Goal: Task Accomplishment & Management: Use online tool/utility

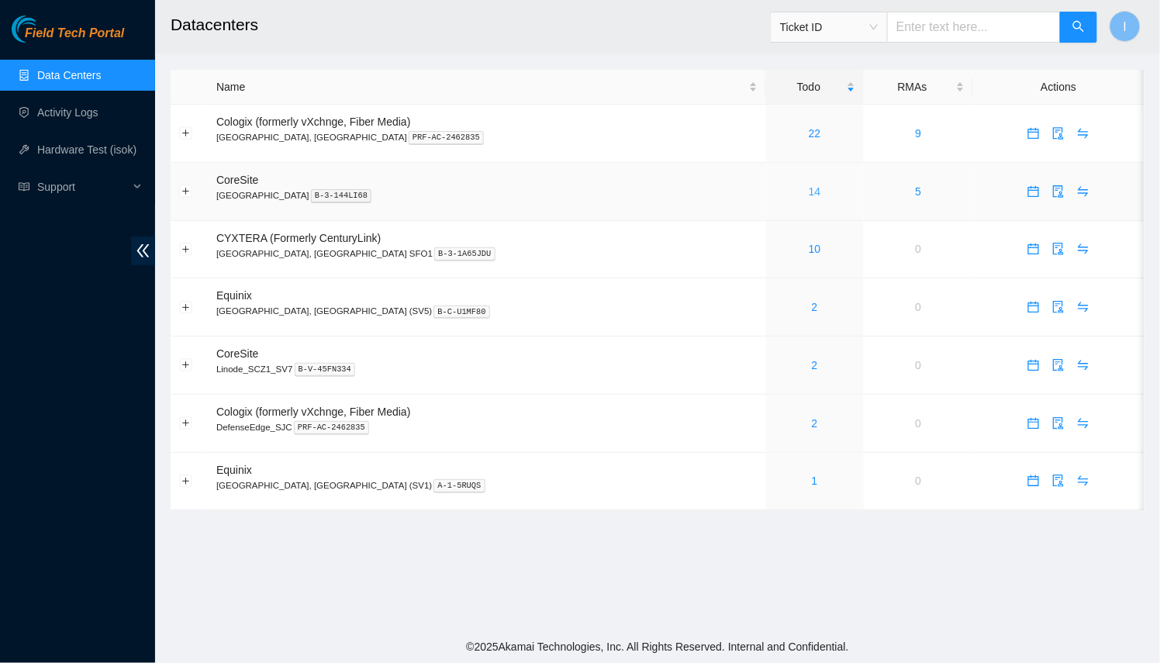
click at [809, 190] on link "14" at bounding box center [815, 191] width 12 height 12
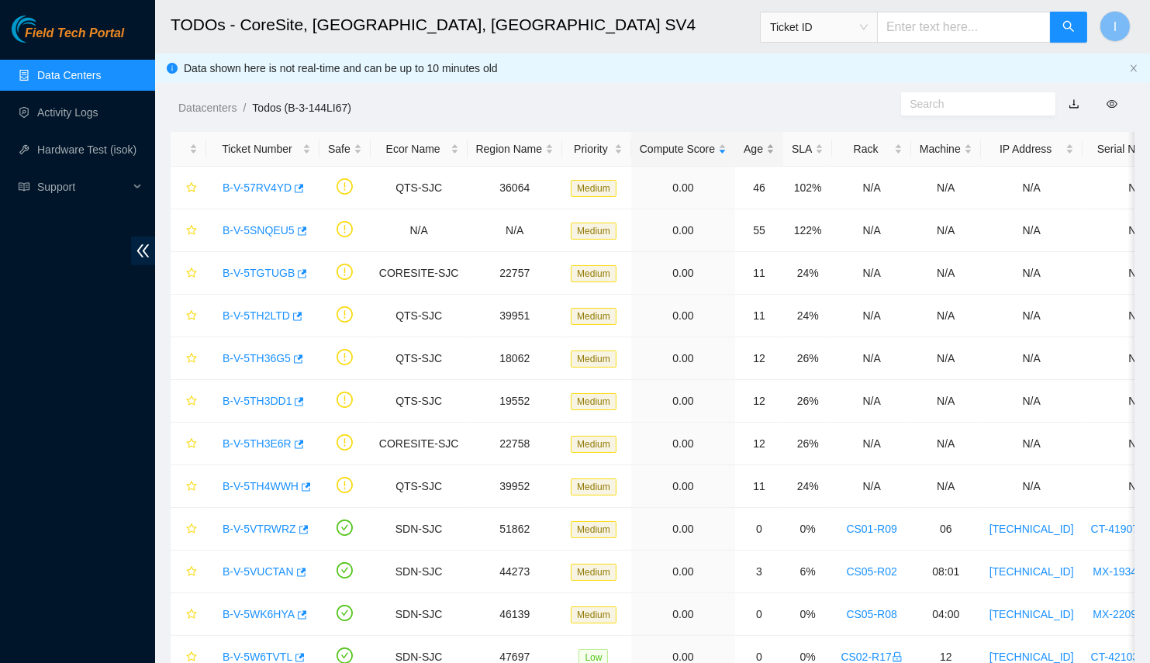
click at [744, 157] on div "Age" at bounding box center [759, 148] width 31 height 17
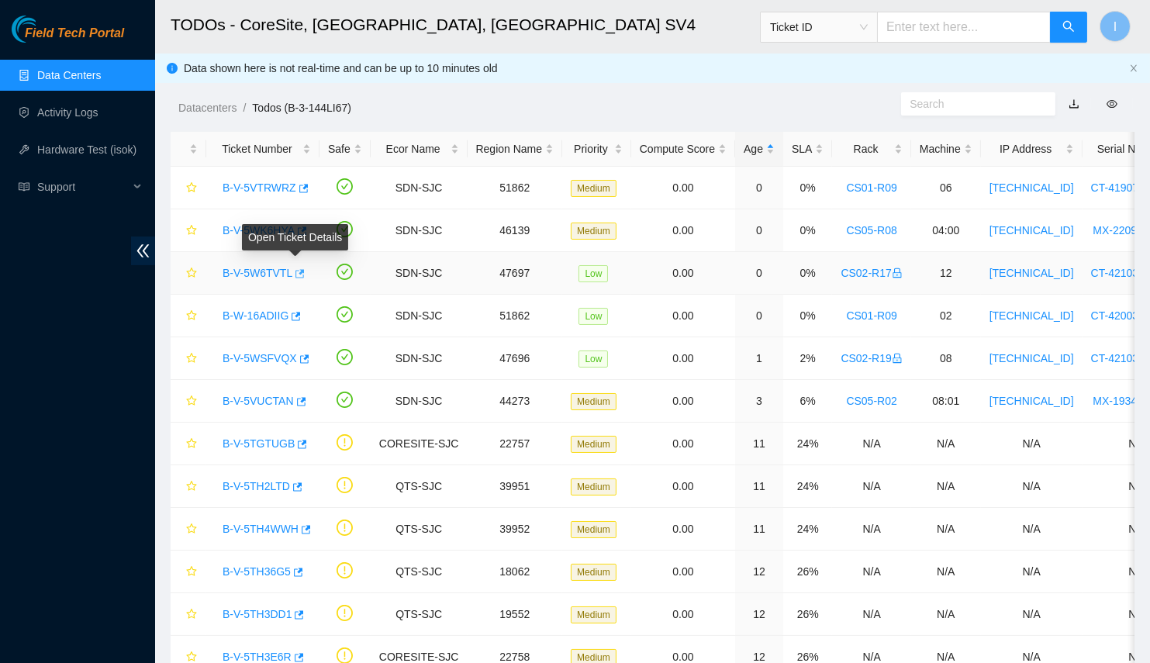
click at [295, 273] on icon "button" at bounding box center [299, 273] width 9 height 9
click at [304, 361] on div "B-V-5WSFVQX" at bounding box center [263, 358] width 96 height 25
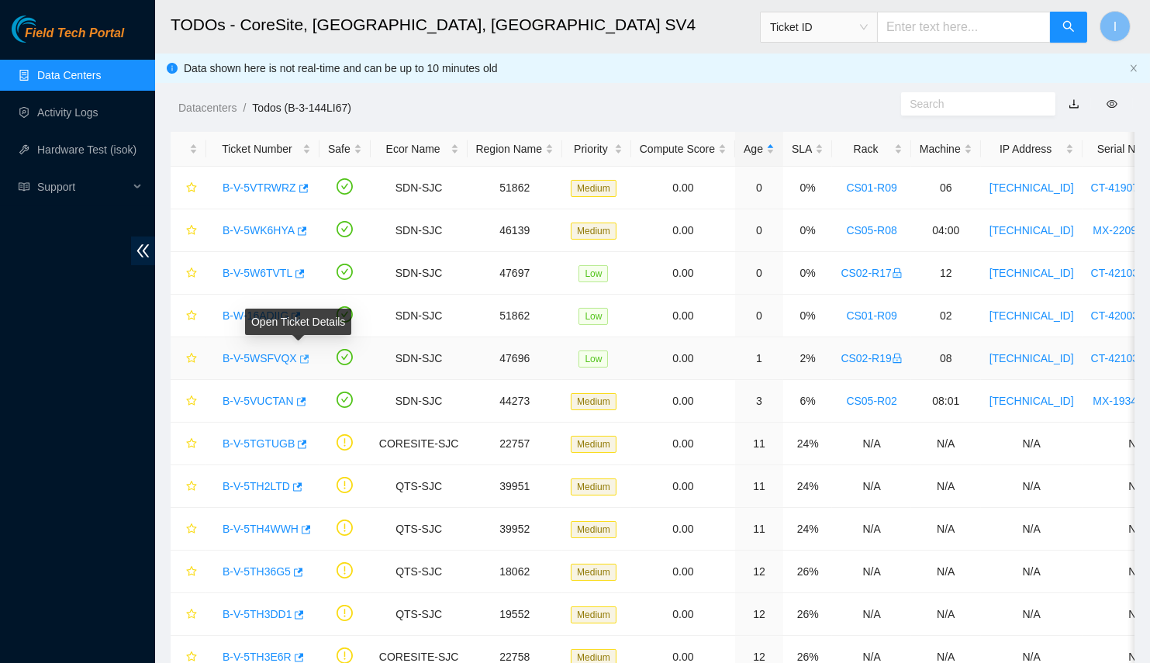
click at [301, 356] on icon "button" at bounding box center [304, 358] width 9 height 9
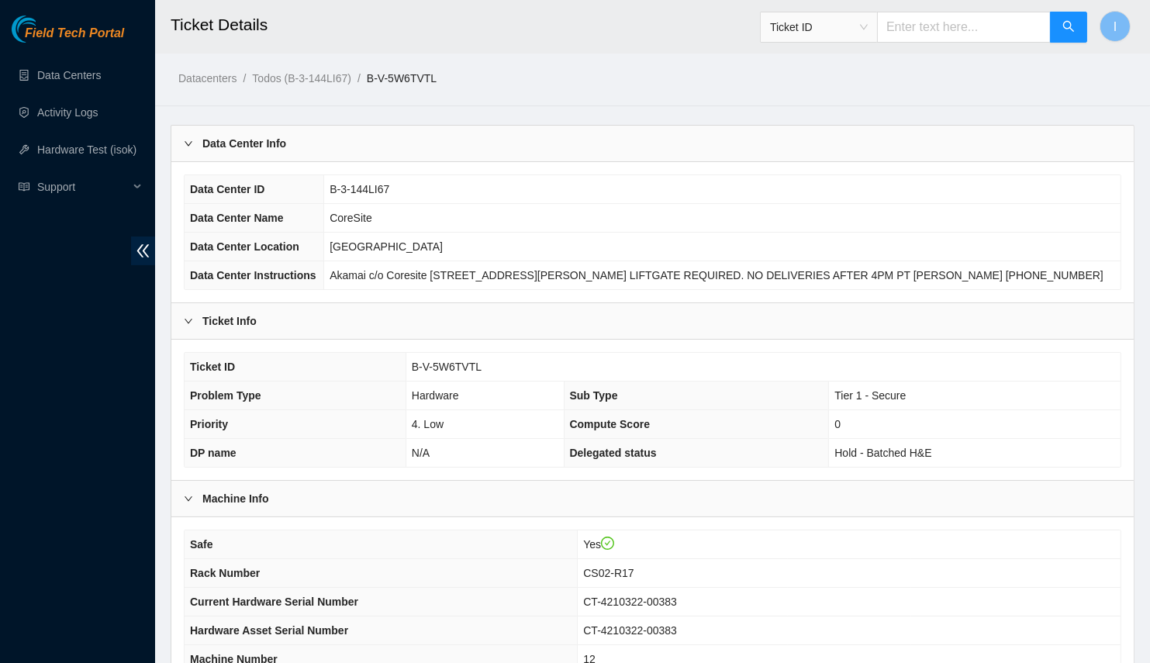
click at [299, 155] on div "Data Center Info" at bounding box center [652, 144] width 962 height 36
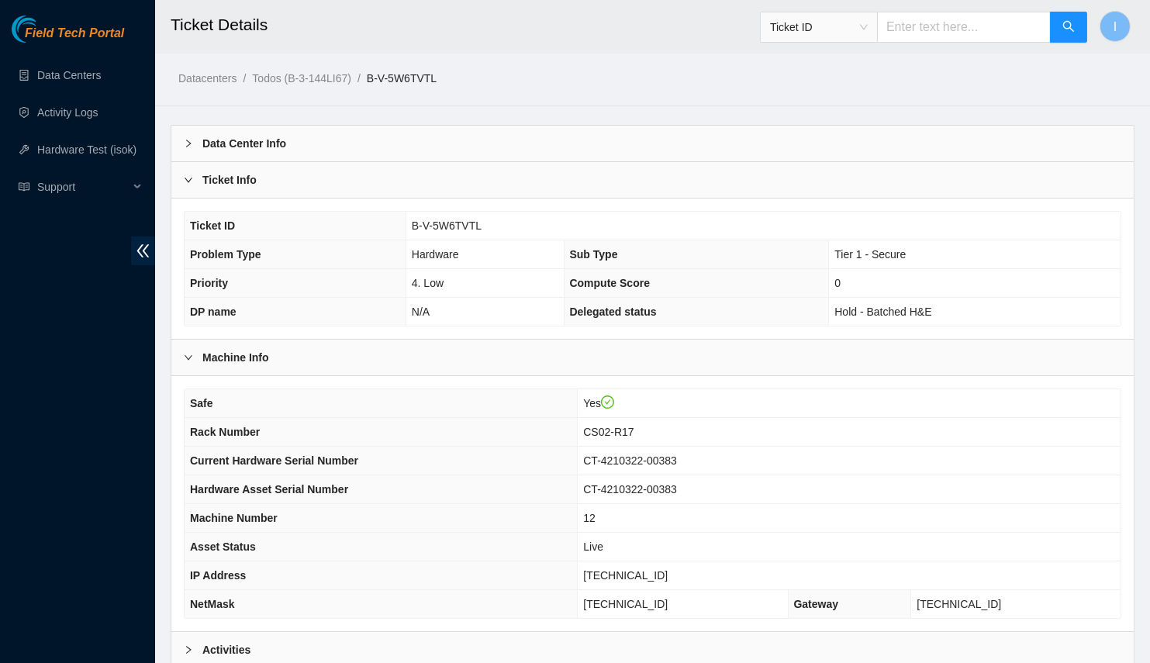
click at [273, 632] on div "Activities" at bounding box center [652, 650] width 962 height 36
click at [479, 45] on h2 "Ticket Details" at bounding box center [562, 25] width 783 height 50
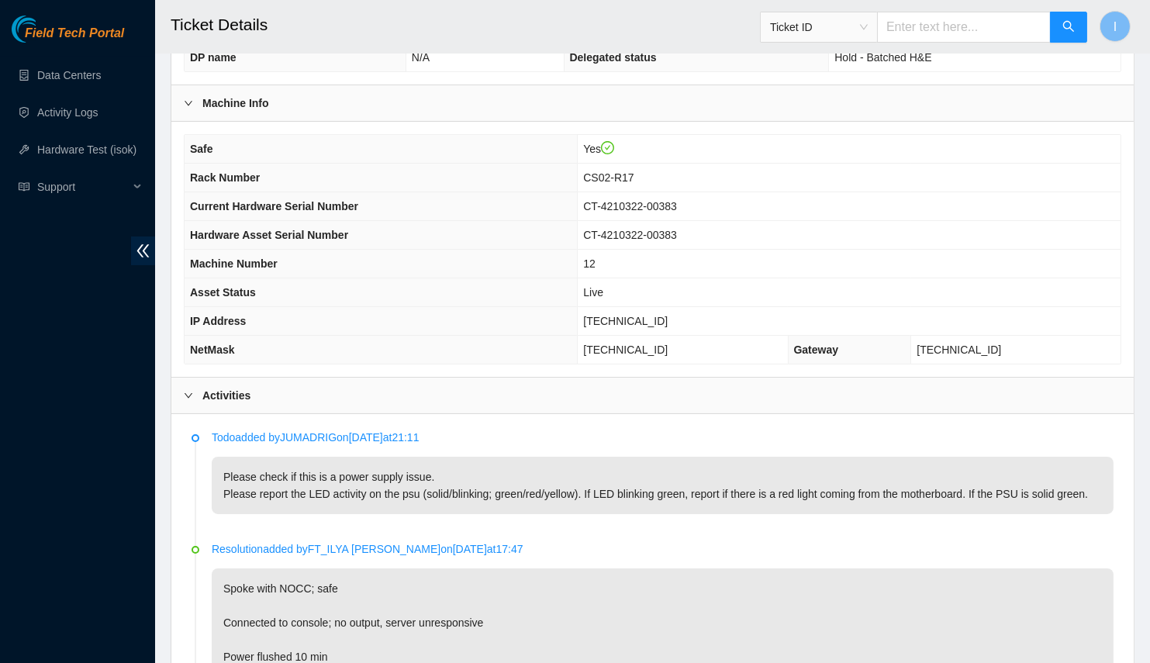
scroll to position [677, 0]
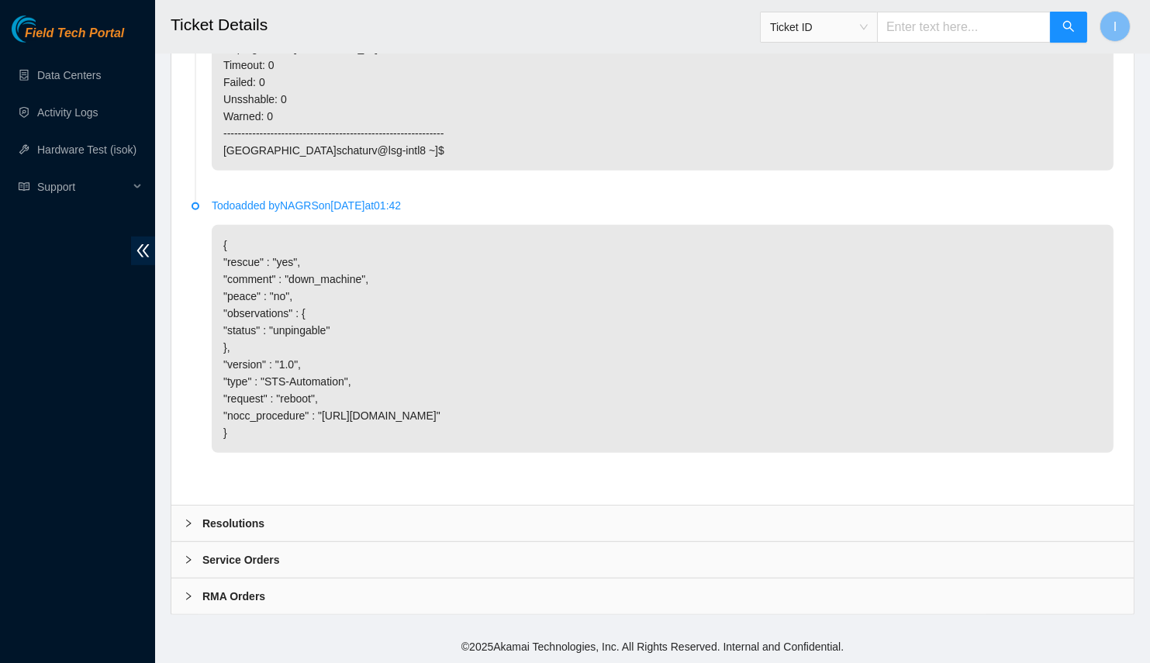
click at [342, 514] on div "Resolutions" at bounding box center [652, 524] width 962 height 36
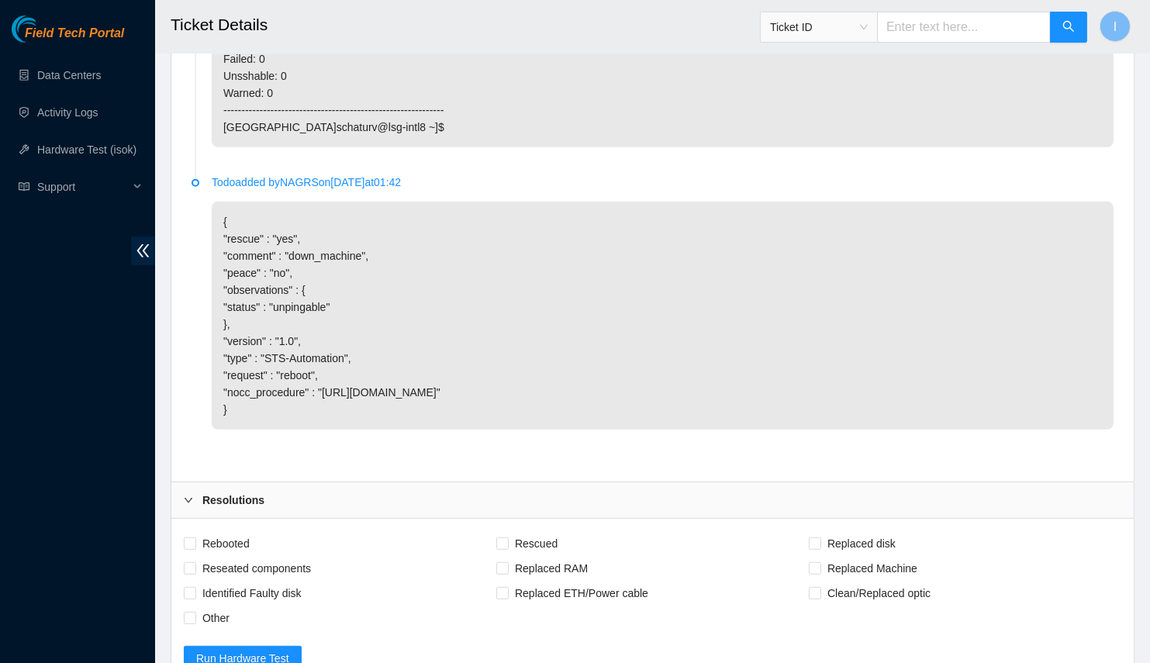
scroll to position [1801, 0]
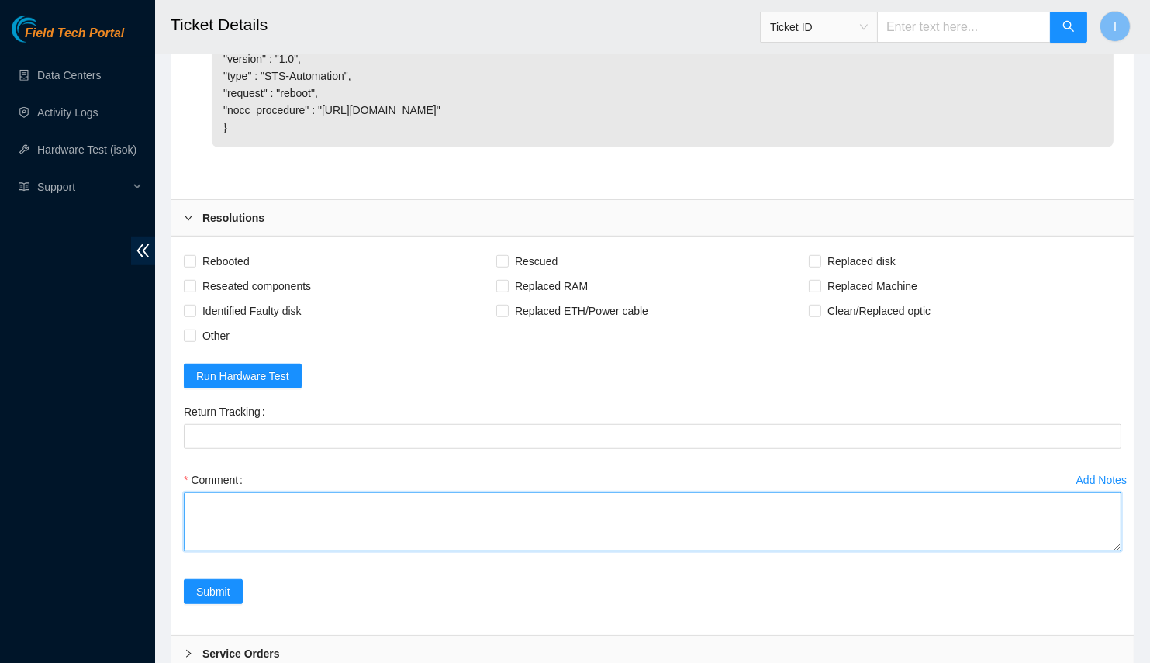
click at [386, 551] on textarea "Comment" at bounding box center [652, 521] width 937 height 59
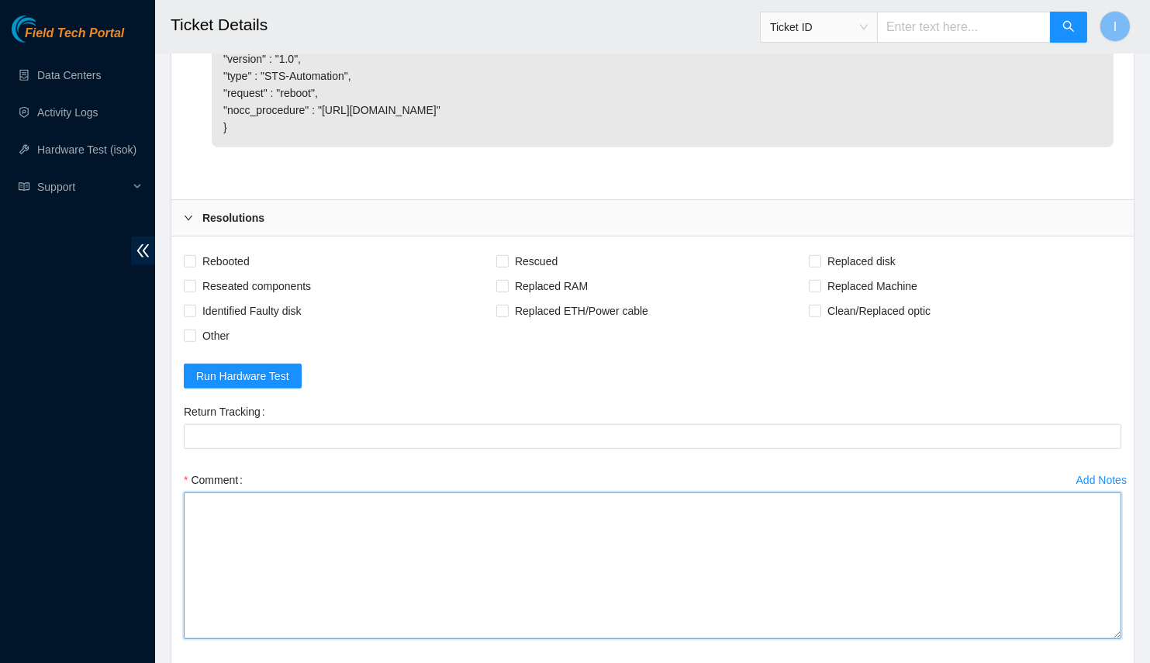
drag, startPoint x: 1119, startPoint y: 575, endPoint x: 1129, endPoint y: 663, distance: 89.0
click at [1129, 662] on div "Rebooted Rescued Replaced disk Reseated components Replaced RAM Replaced Machin…" at bounding box center [652, 479] width 962 height 486
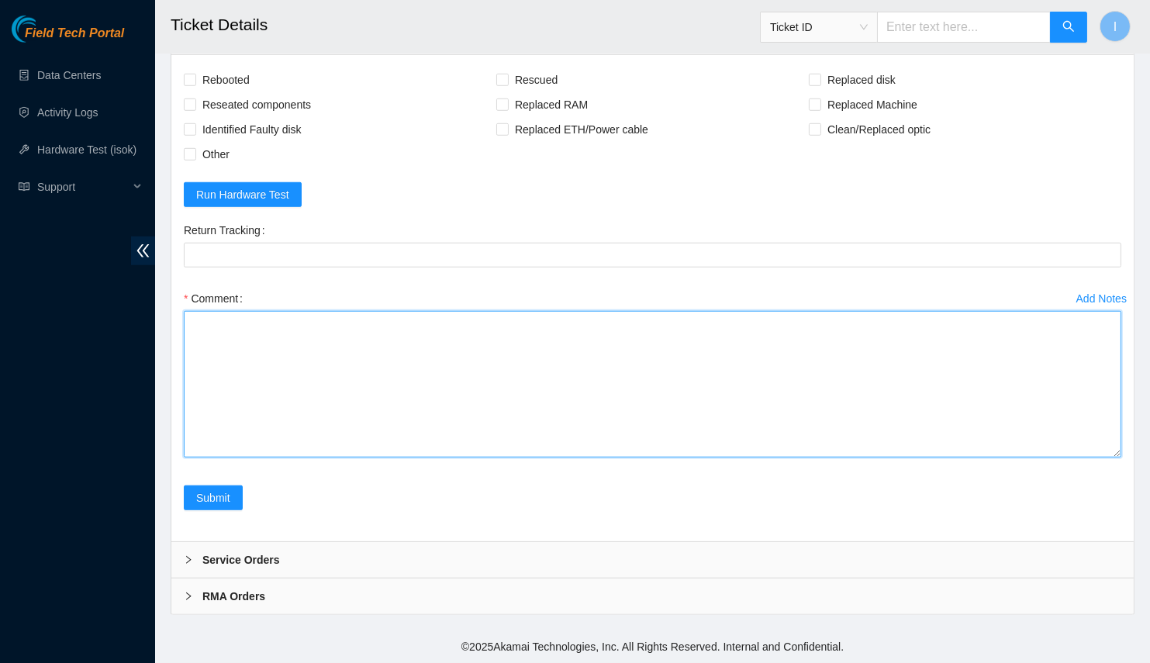
click at [718, 319] on textarea "Comment" at bounding box center [652, 384] width 937 height 147
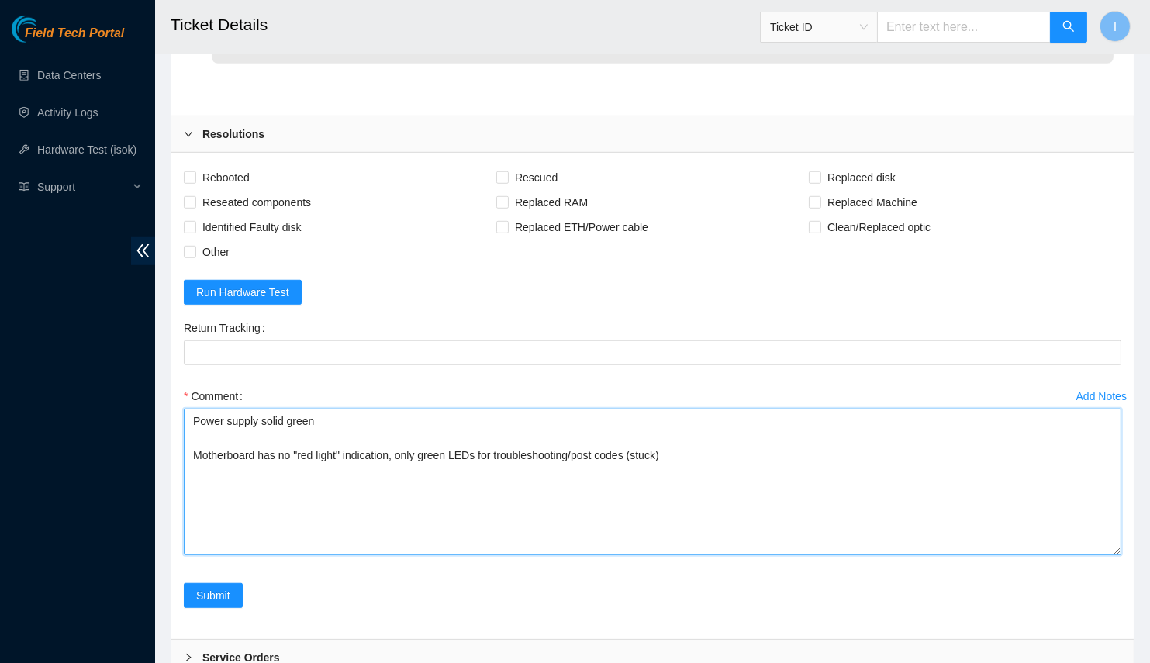
scroll to position [1888, 0]
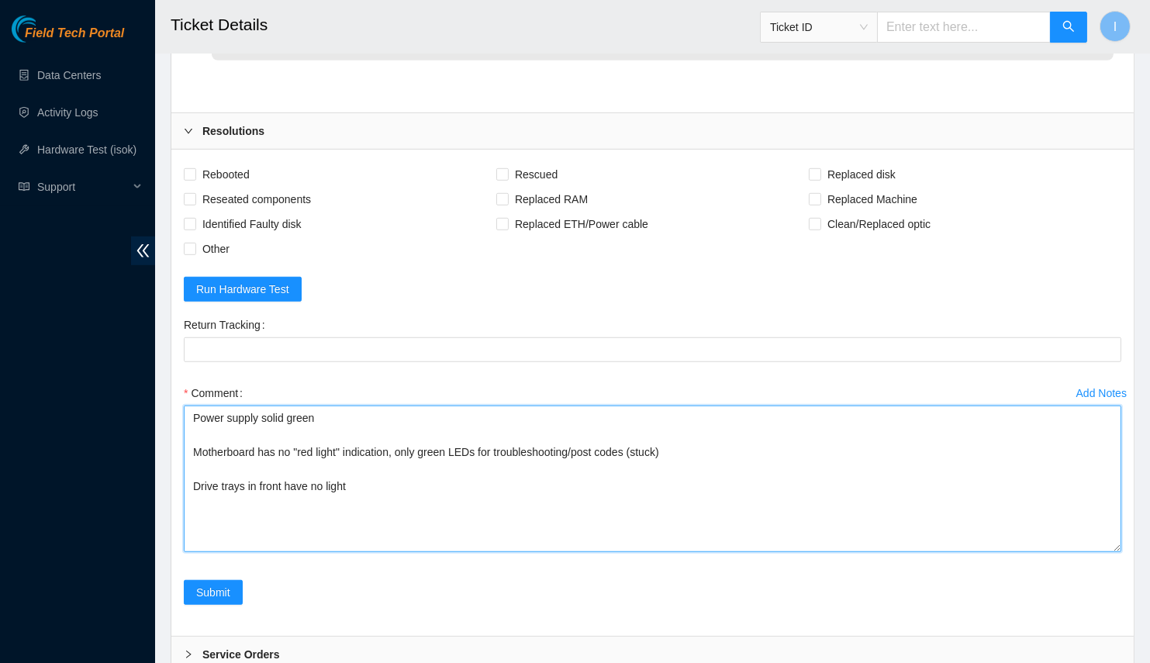
click at [474, 475] on textarea "Power supply solid green Motherboard has no "red light" indication, only green …" at bounding box center [652, 479] width 937 height 147
click at [499, 496] on textarea "Power supply solid green Motherboard has no "red light" indication, only green …" at bounding box center [652, 479] width 937 height 147
click at [538, 547] on textarea "Power supply solid green Motherboard has no "red light" indication, only green …" at bounding box center [652, 479] width 937 height 147
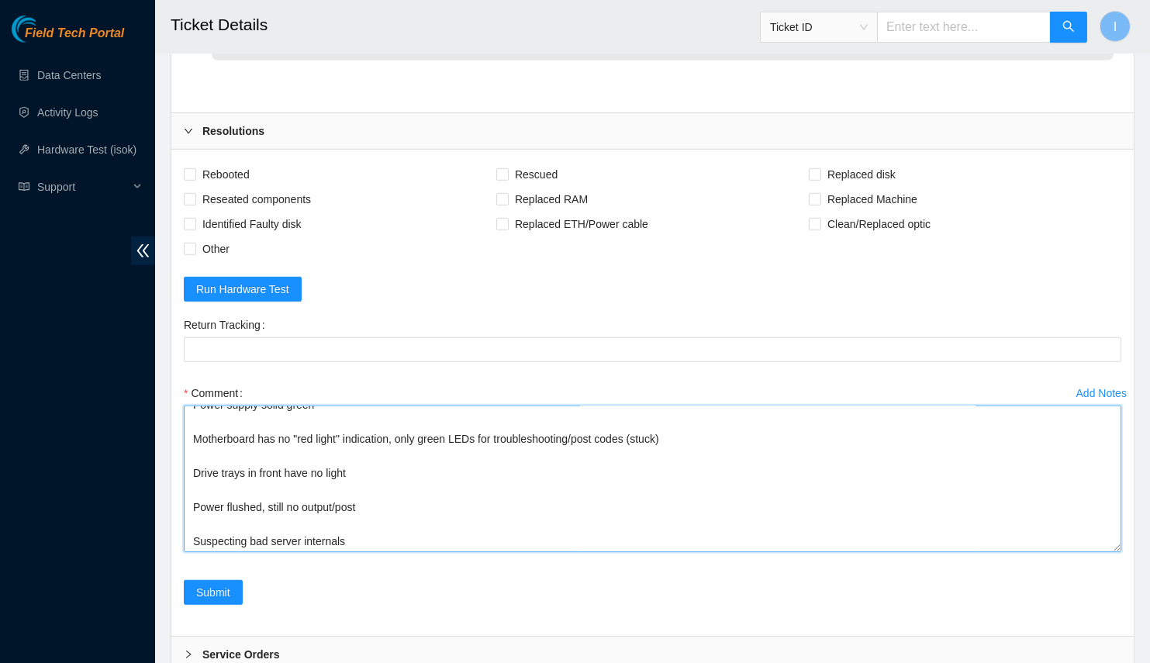
scroll to position [0, 0]
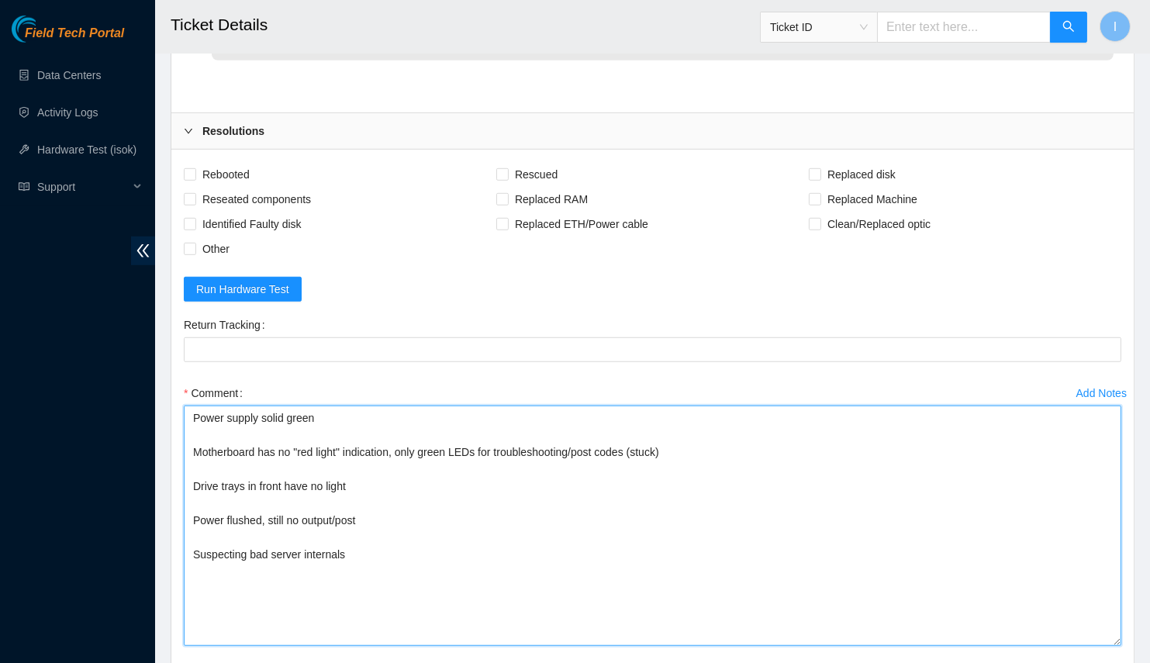
drag, startPoint x: 1114, startPoint y: 568, endPoint x: 1040, endPoint y: 602, distance: 81.9
click at [1100, 646] on textarea "Power supply solid green Motherboard has no "red light" indication, only green …" at bounding box center [652, 526] width 937 height 240
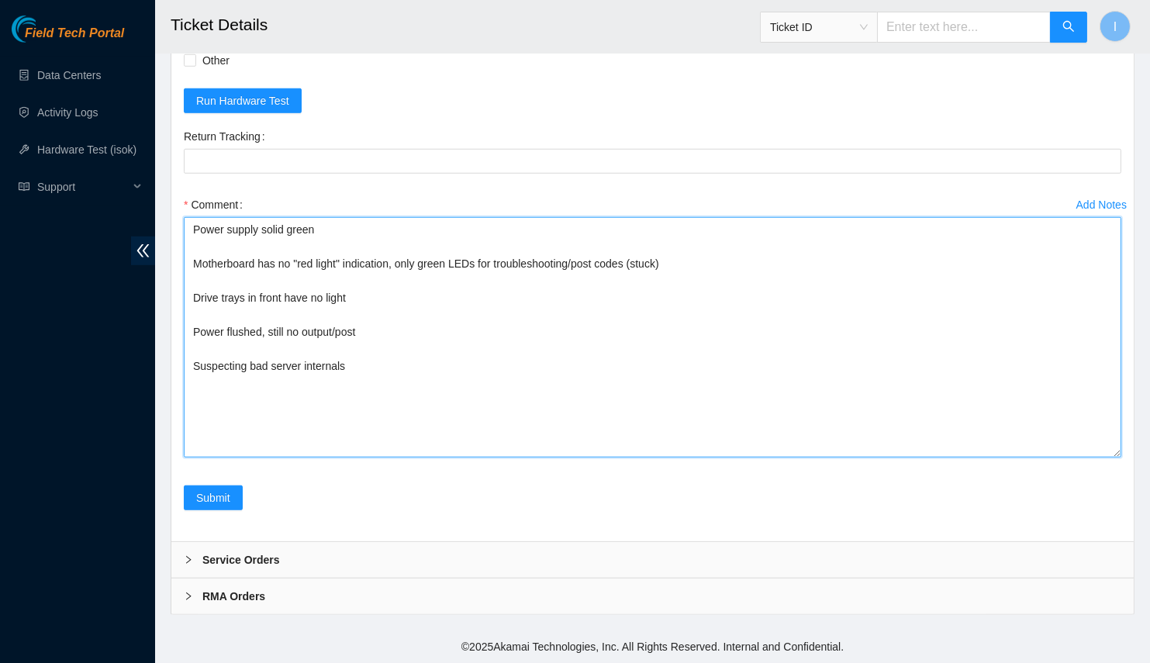
click at [445, 347] on textarea "Power supply solid green Motherboard has no "red light" indication, only green …" at bounding box center [652, 337] width 937 height 240
click at [368, 333] on textarea "Power supply solid green Motherboard has no "red light" indication, only green …" at bounding box center [652, 337] width 937 height 240
type textarea "Power supply solid green Motherboard has no "red light" indication, only green …"
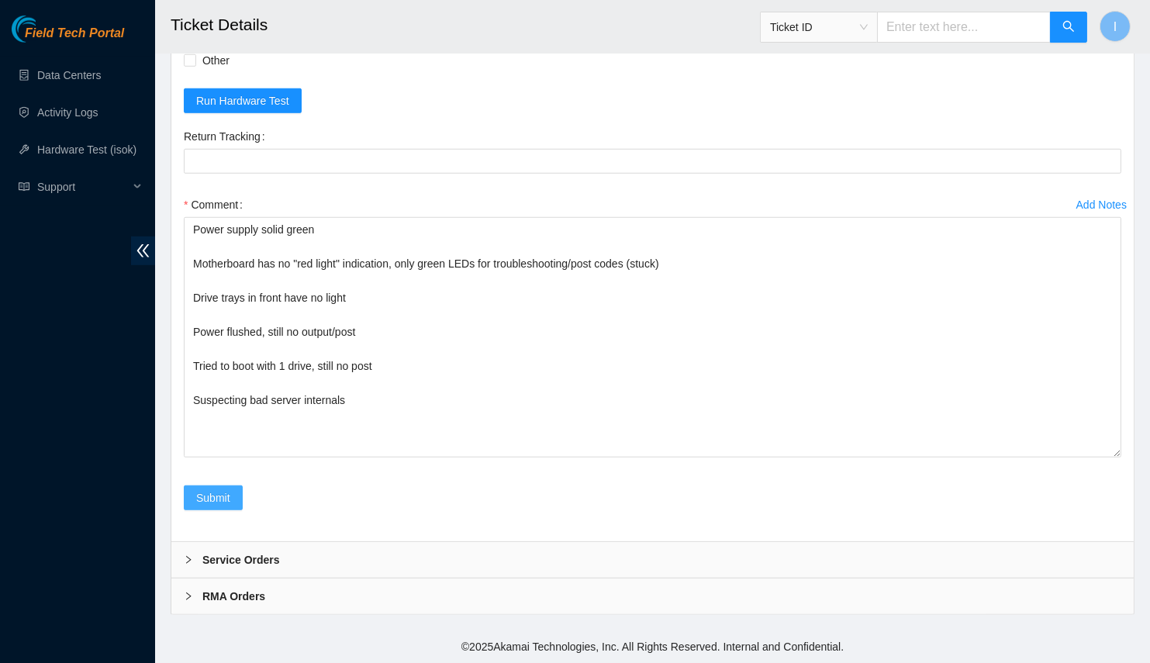
click at [216, 494] on span "Submit" at bounding box center [213, 497] width 34 height 17
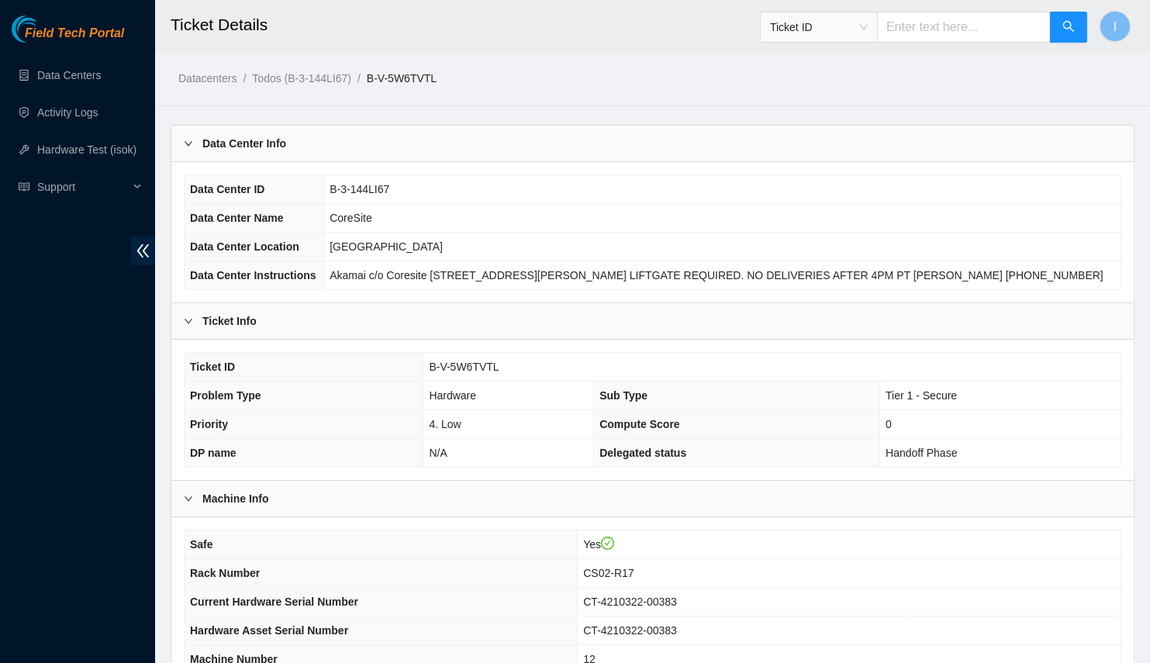
scroll to position [292, 0]
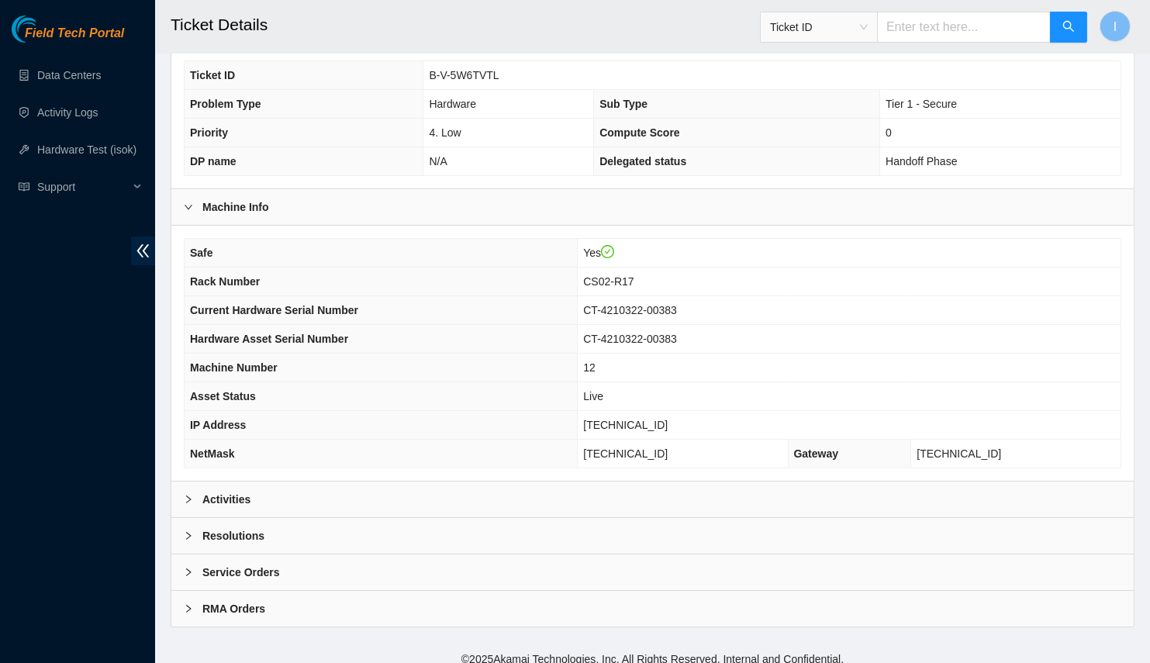
drag, startPoint x: 311, startPoint y: 484, endPoint x: 317, endPoint y: 499, distance: 16.7
click at [311, 485] on div "Activities" at bounding box center [652, 499] width 962 height 36
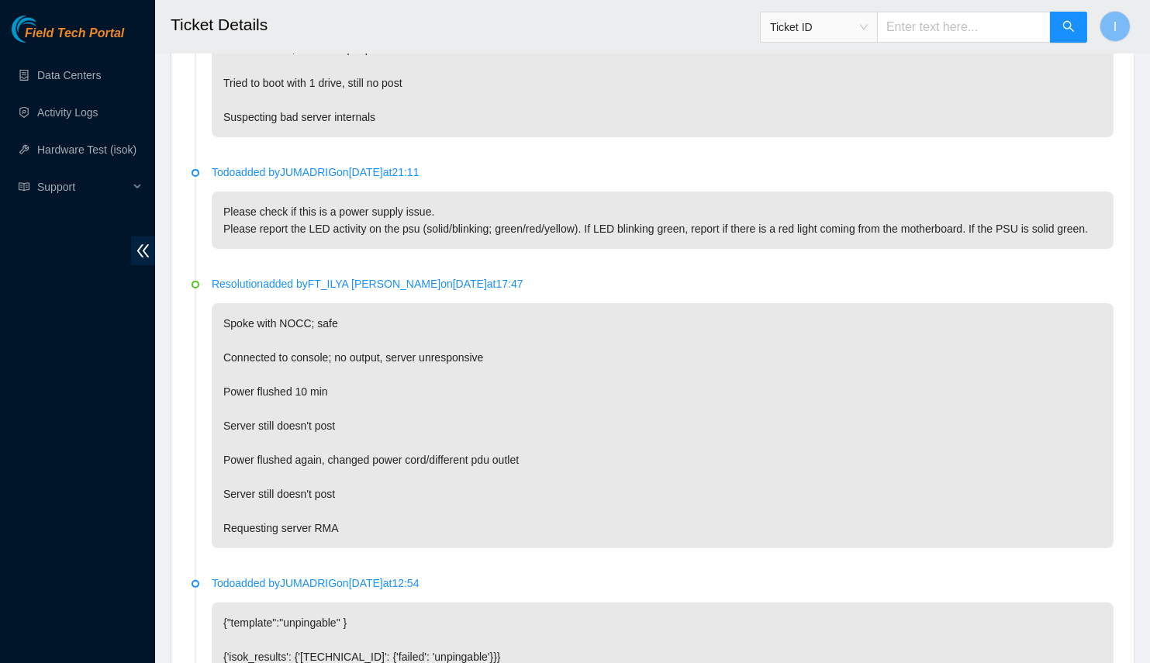
scroll to position [714, 0]
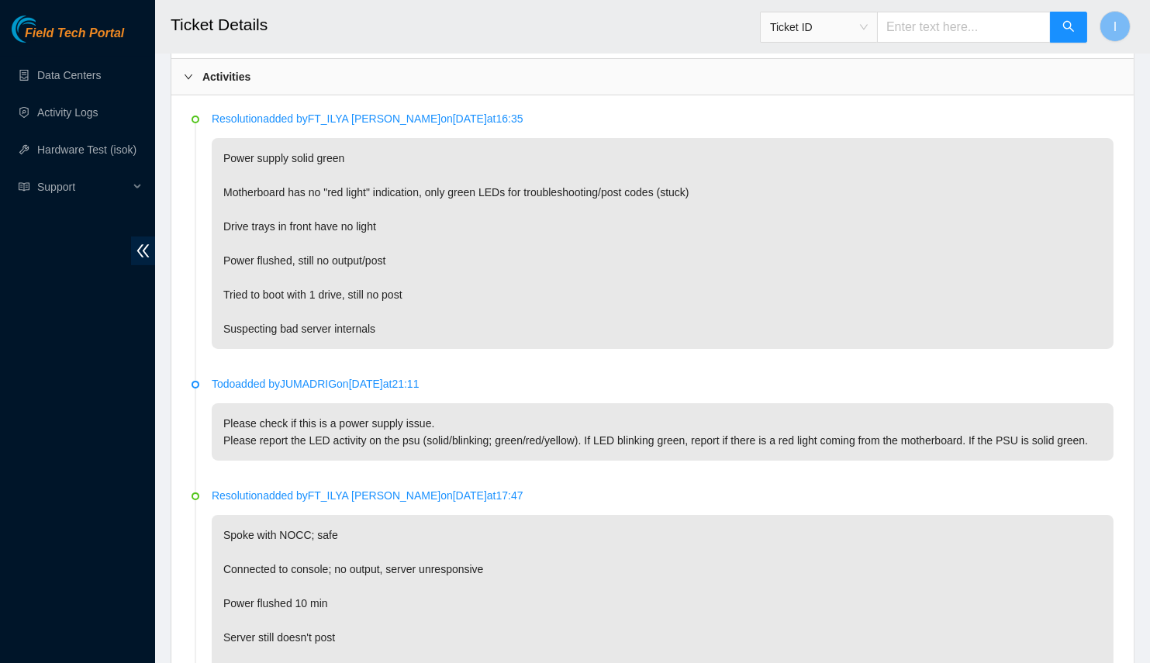
click at [476, 229] on p "Power supply solid green Motherboard has no "red light" indication, only green …" at bounding box center [663, 243] width 902 height 211
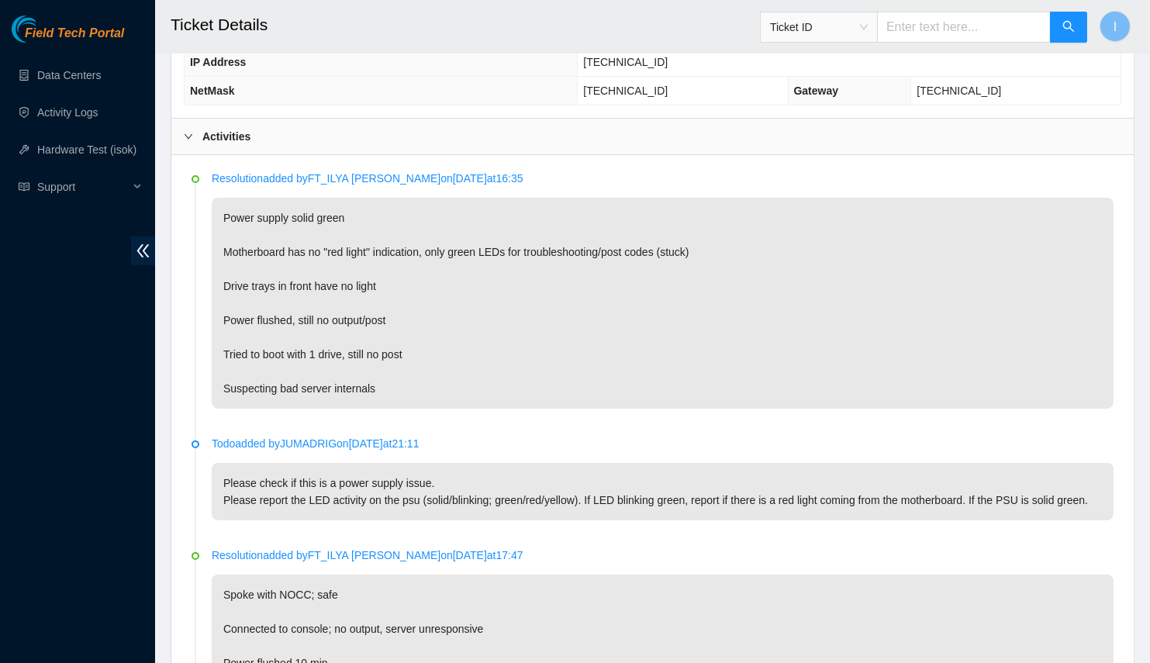
scroll to position [725, 0]
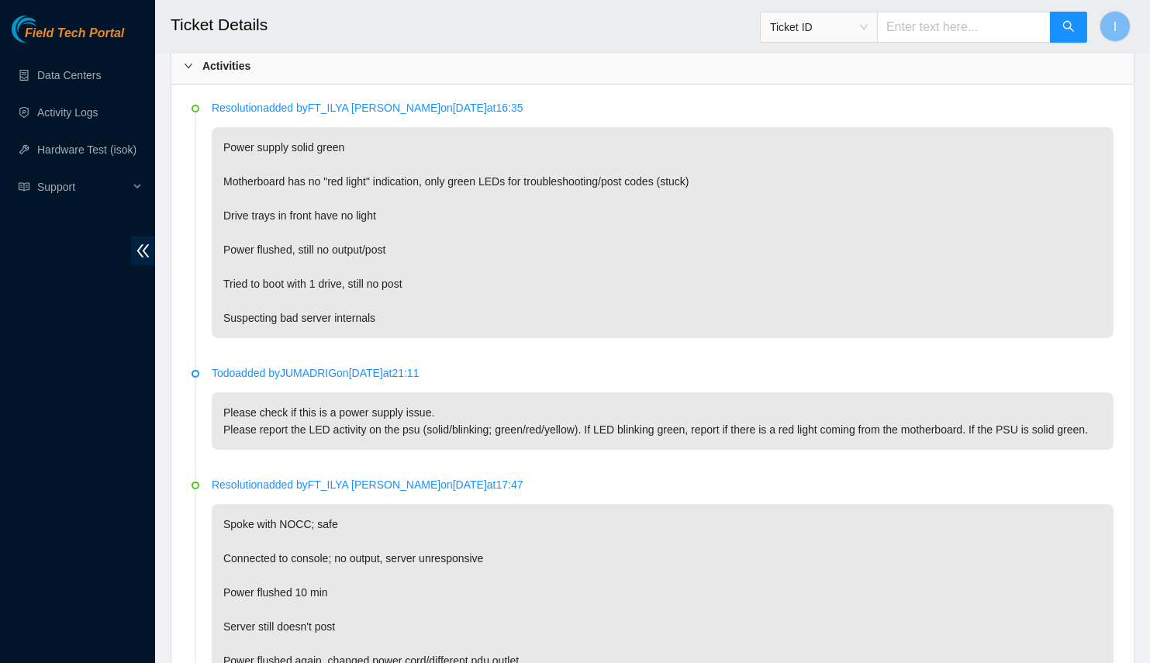
click at [20, 428] on div "Field Tech Portal Data Centers Activity Logs Hardware Test (isok) Support" at bounding box center [77, 339] width 155 height 647
click at [34, 392] on div "Field Tech Portal Data Centers Activity Logs Hardware Test (isok) Support" at bounding box center [77, 339] width 155 height 647
click at [7, 309] on div "Field Tech Portal Data Centers Activity Logs Hardware Test (isok) Support" at bounding box center [77, 339] width 155 height 647
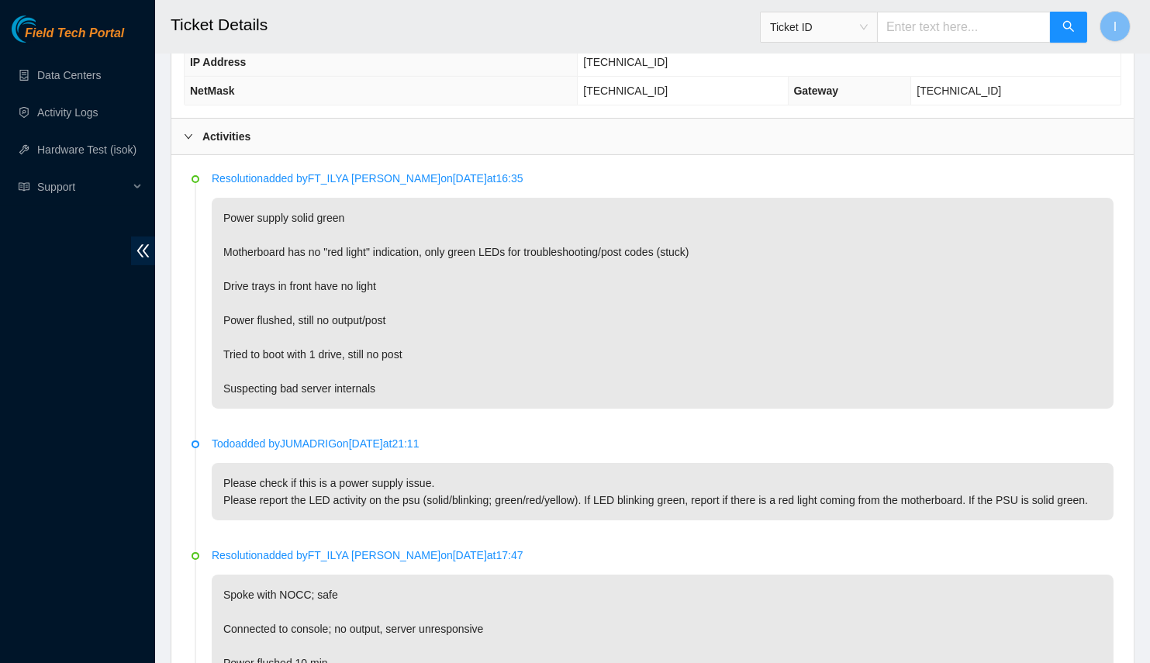
scroll to position [513, 0]
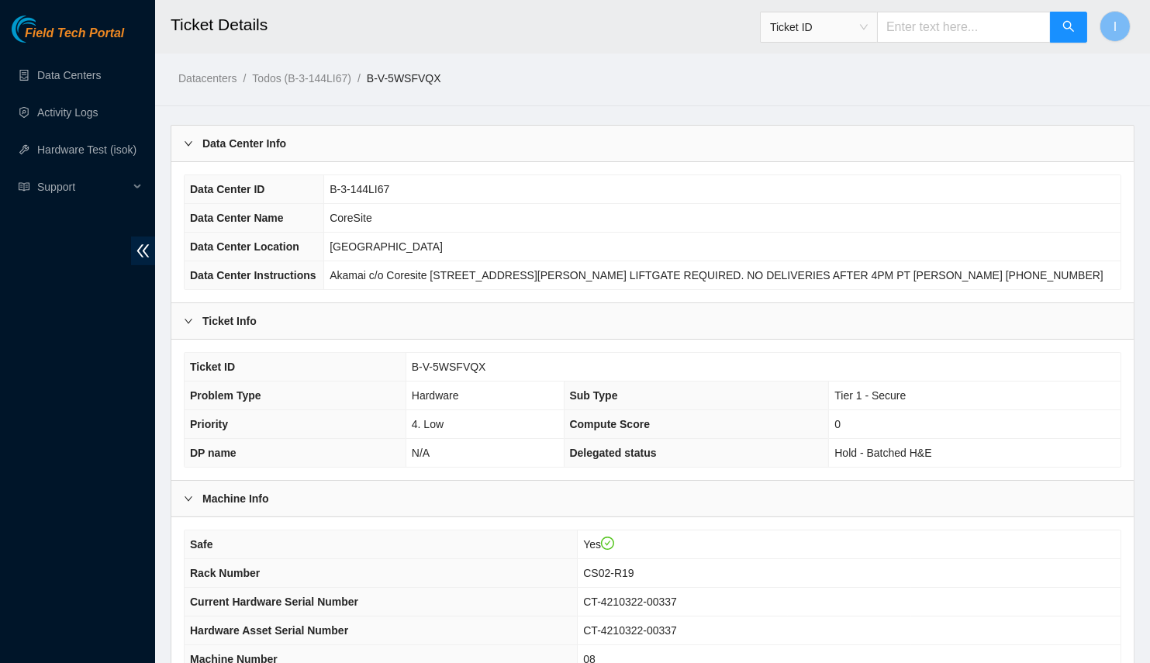
click at [364, 140] on div "Data Center Info" at bounding box center [652, 144] width 962 height 36
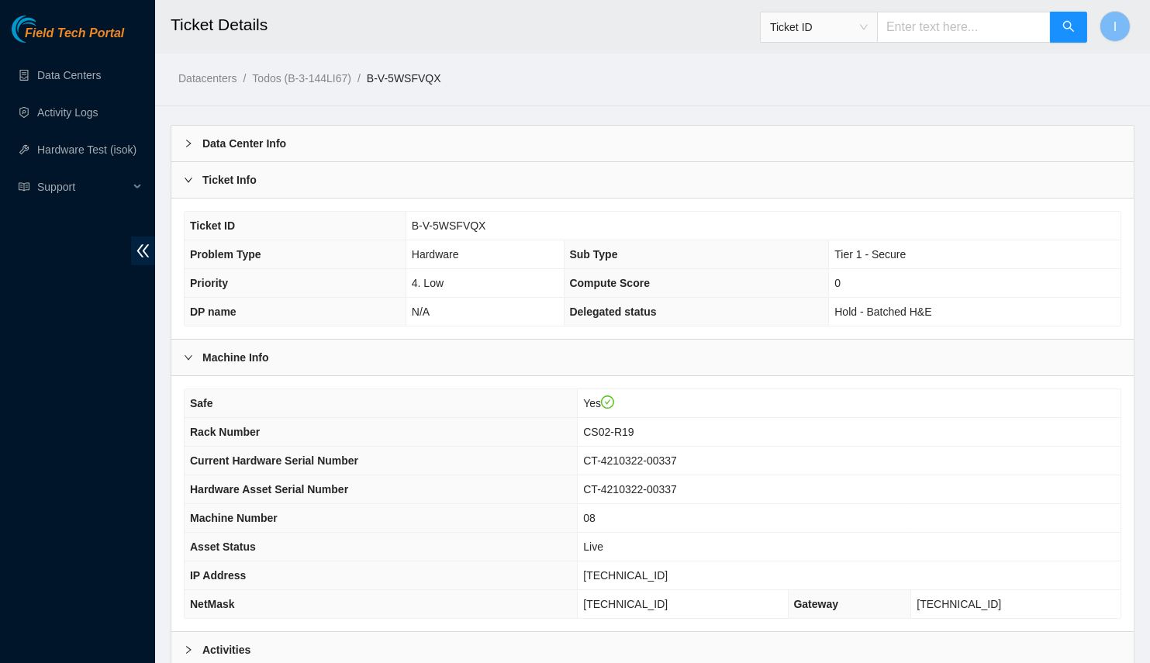
click at [305, 632] on div "Activities" at bounding box center [652, 650] width 962 height 36
click at [458, 62] on div "Datacenters / Todos (B-3-144LI67) / B-V-5WSFVQX /" at bounding box center [528, 43] width 746 height 87
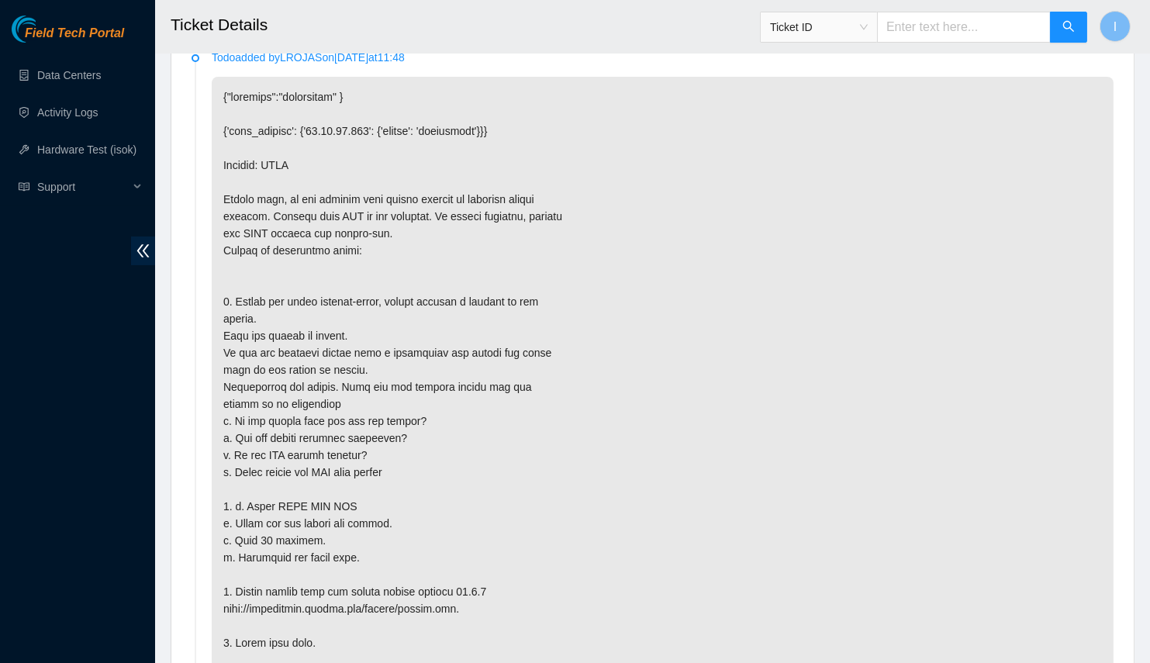
scroll to position [705, 0]
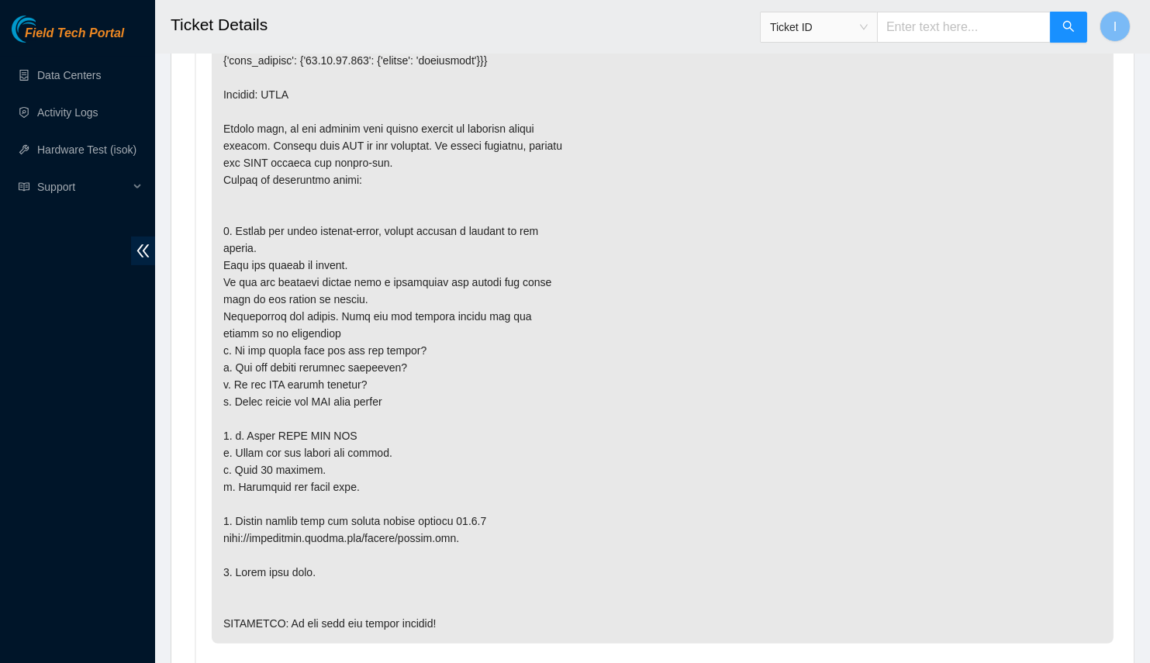
click at [549, 366] on p at bounding box center [663, 324] width 902 height 637
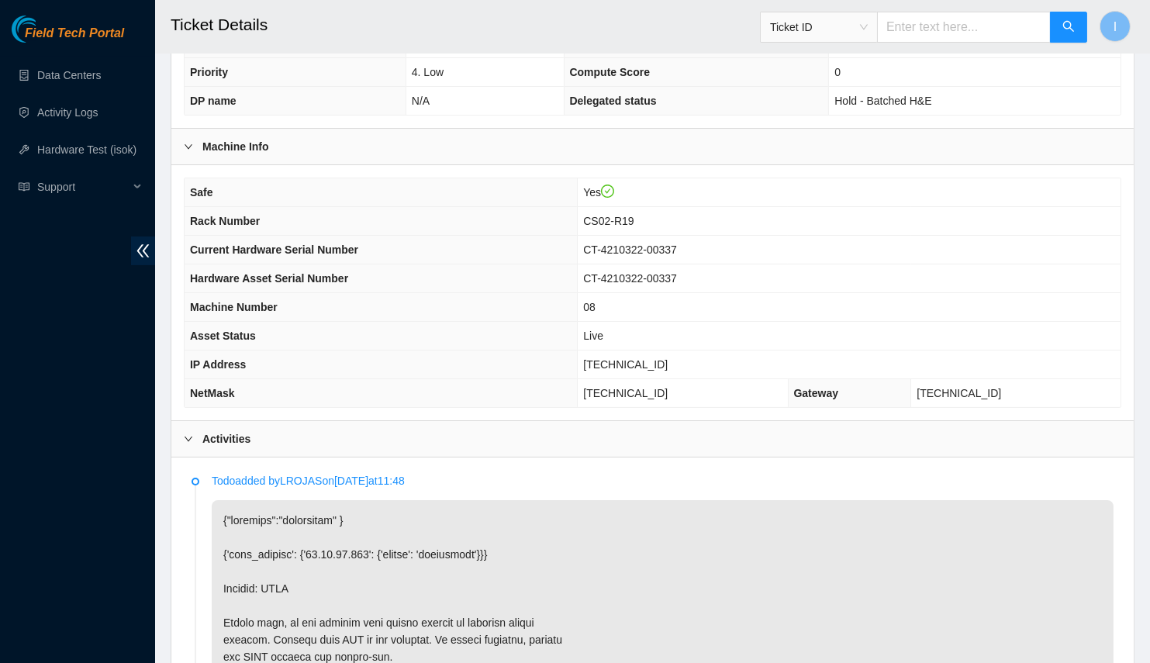
click at [646, 358] on span "23.62.45.171" at bounding box center [625, 364] width 85 height 12
copy span "23.62.45.171"
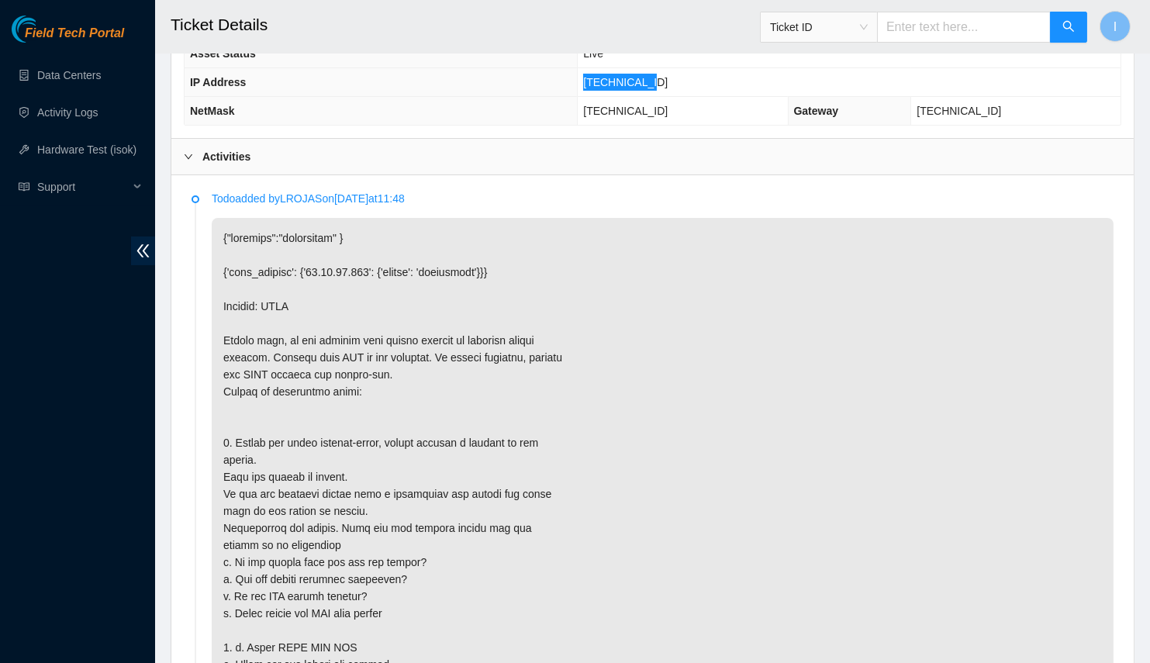
scroll to position [352, 0]
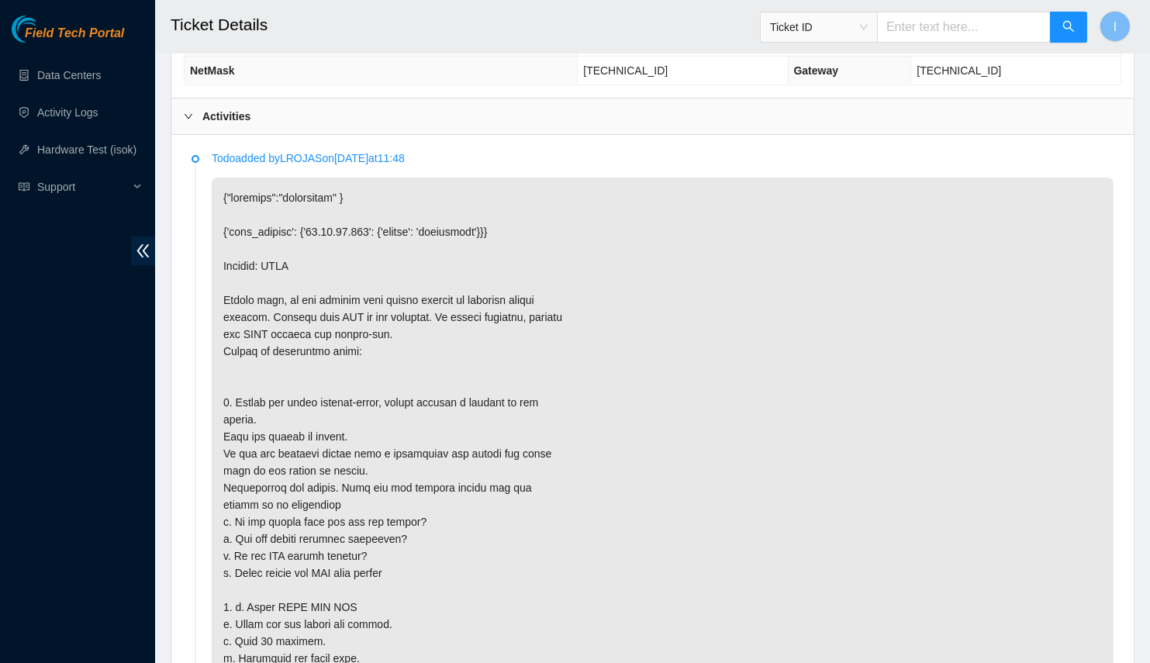
scroll to position [815, 0]
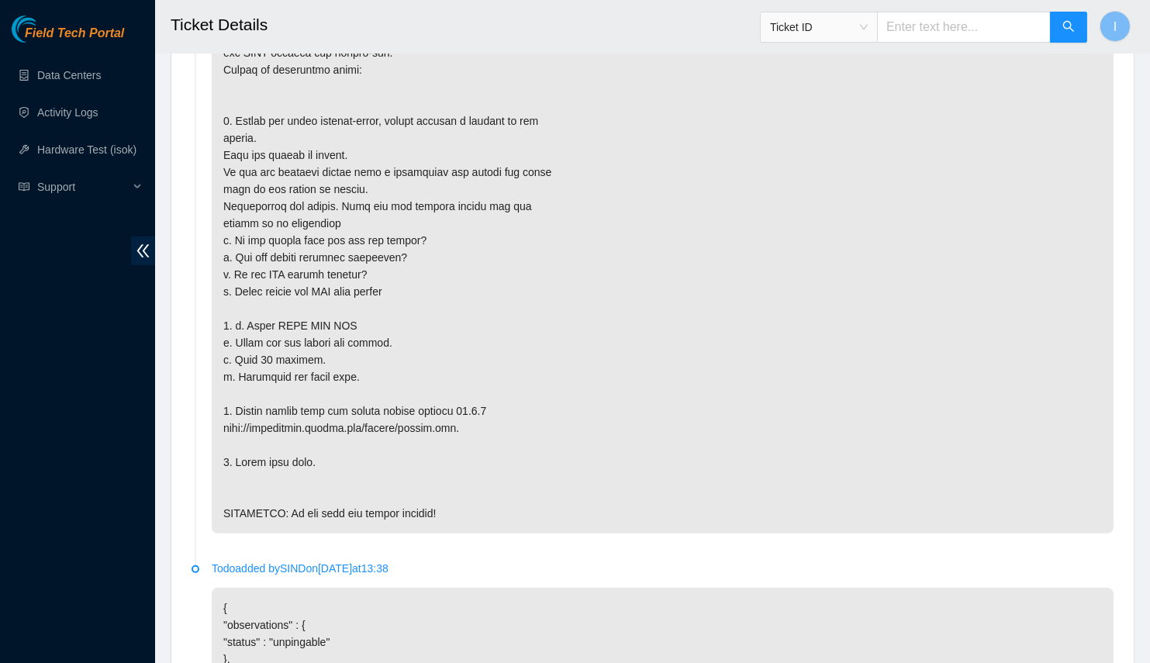
click at [335, 326] on p at bounding box center [663, 214] width 902 height 637
click at [1026, 470] on p at bounding box center [663, 214] width 902 height 637
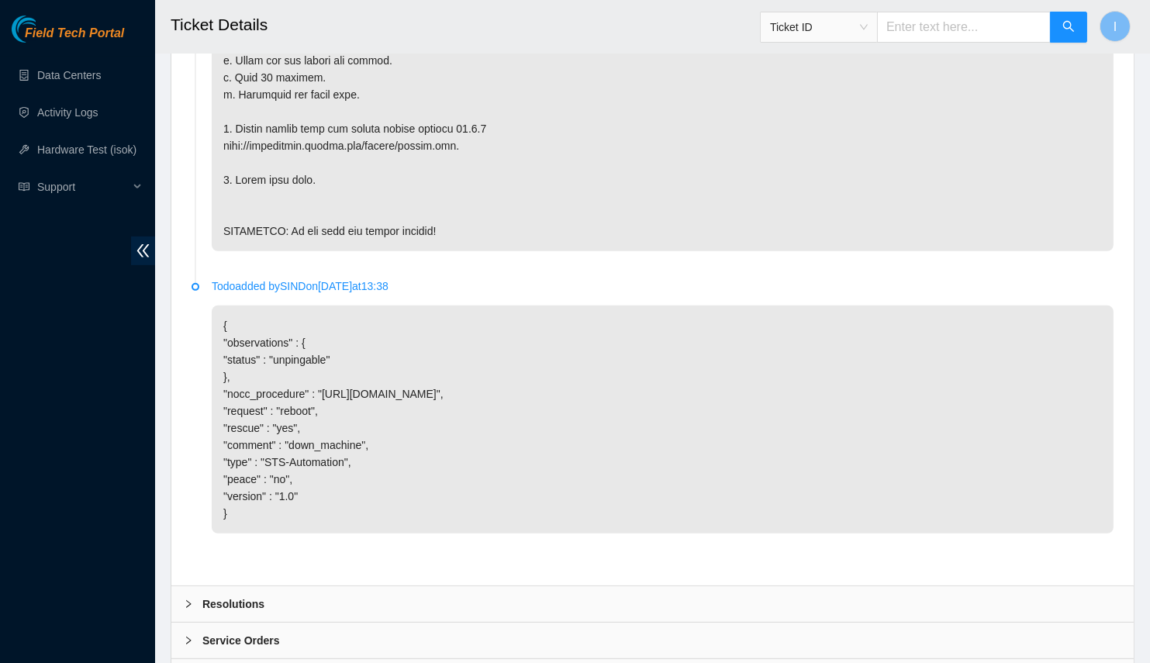
scroll to position [675, 0]
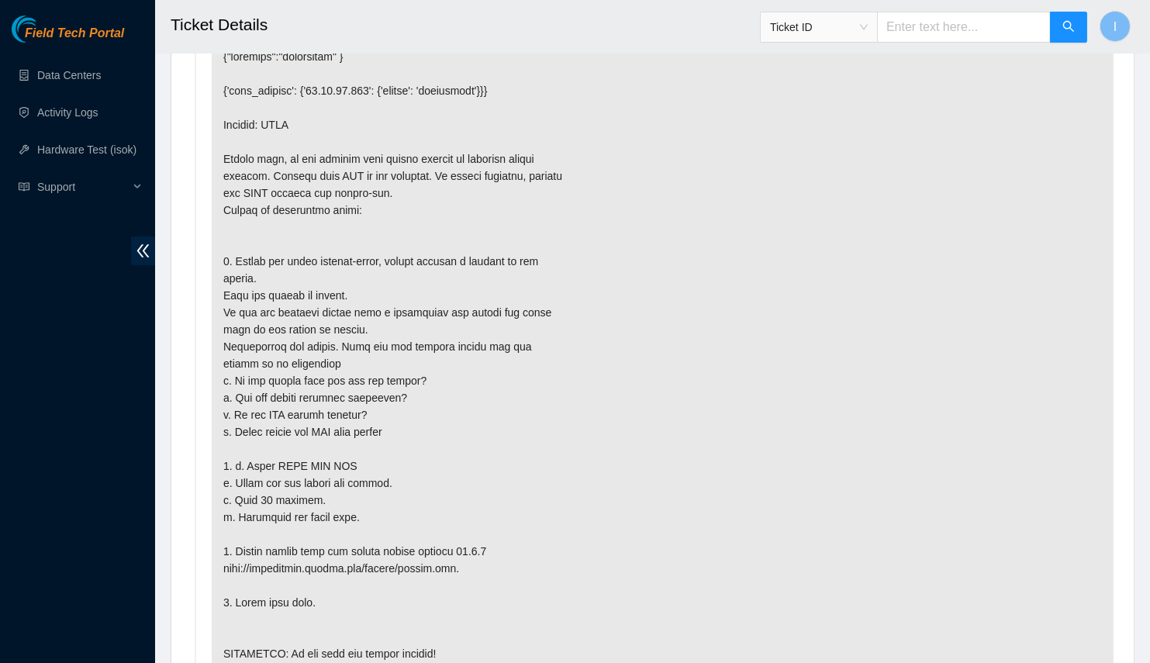
click at [42, 367] on div "Field Tech Portal Data Centers Activity Logs Hardware Test (isok) Support" at bounding box center [77, 339] width 155 height 647
click at [28, 337] on div "Field Tech Portal Data Centers Activity Logs Hardware Test (isok) Support" at bounding box center [77, 339] width 155 height 647
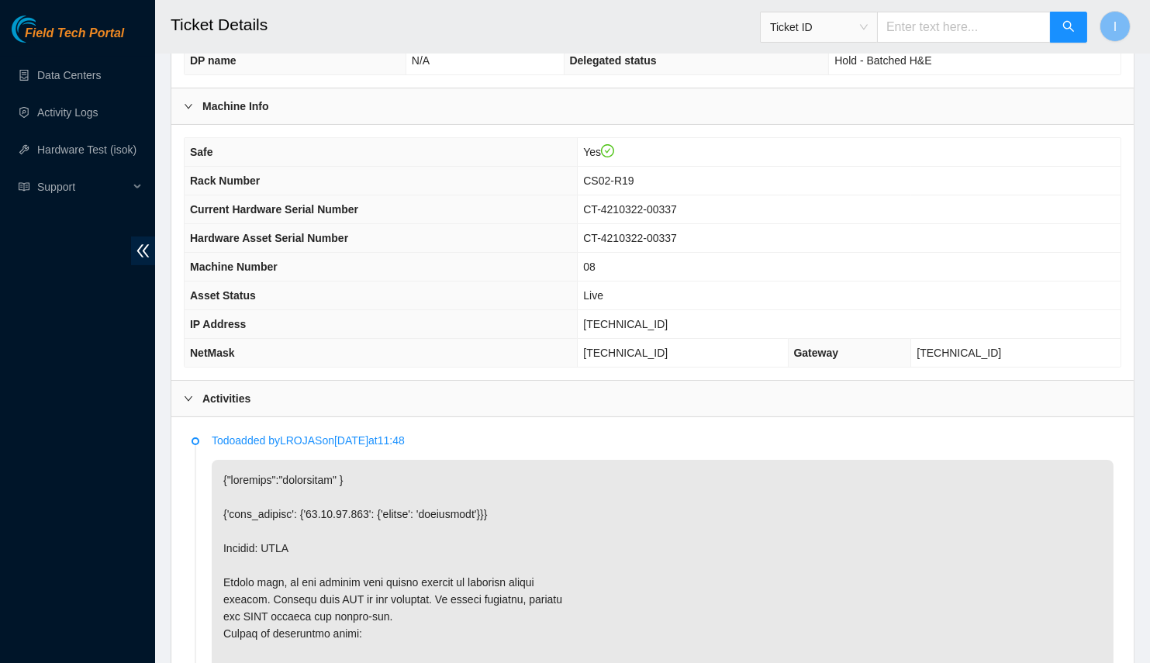
scroll to position [0, 0]
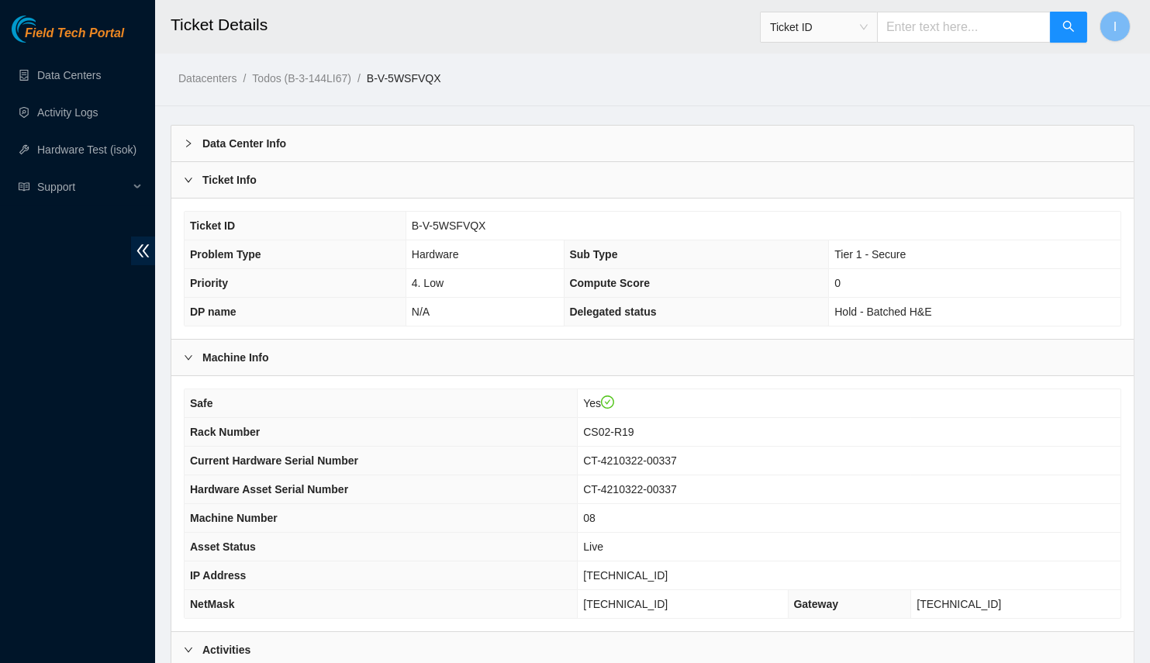
click at [651, 572] on span "[TECHNICAL_ID]" at bounding box center [625, 575] width 85 height 12
click at [653, 572] on span "[TECHNICAL_ID]" at bounding box center [625, 575] width 85 height 12
copy span "[TECHNICAL_ID]"
click at [647, 599] on span "255.255.255.224" at bounding box center [625, 604] width 85 height 12
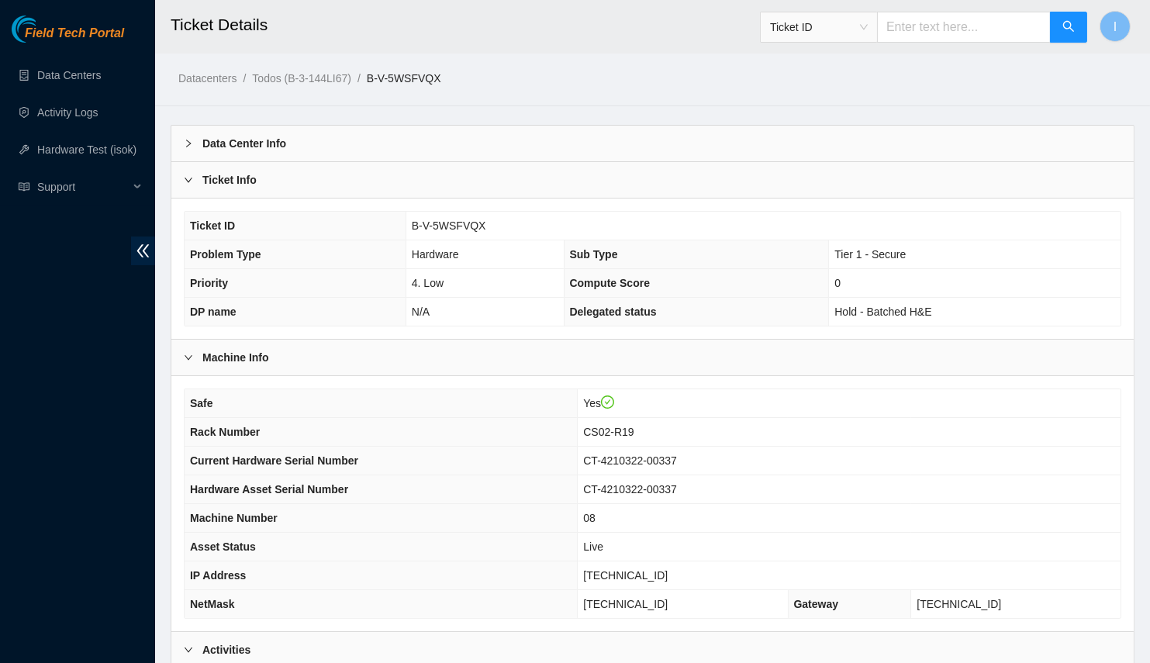
copy span "255.255.255.224"
click at [633, 433] on span "CS02-R19" at bounding box center [608, 432] width 50 height 12
copy span "CS02-R19"
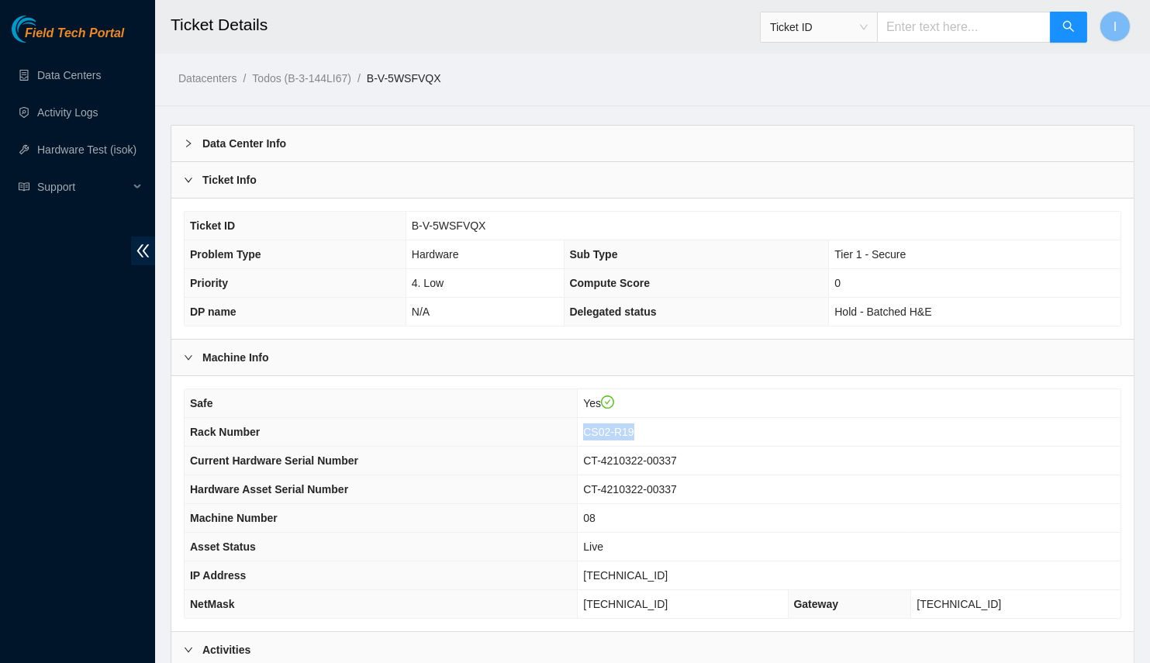
scroll to position [140, 0]
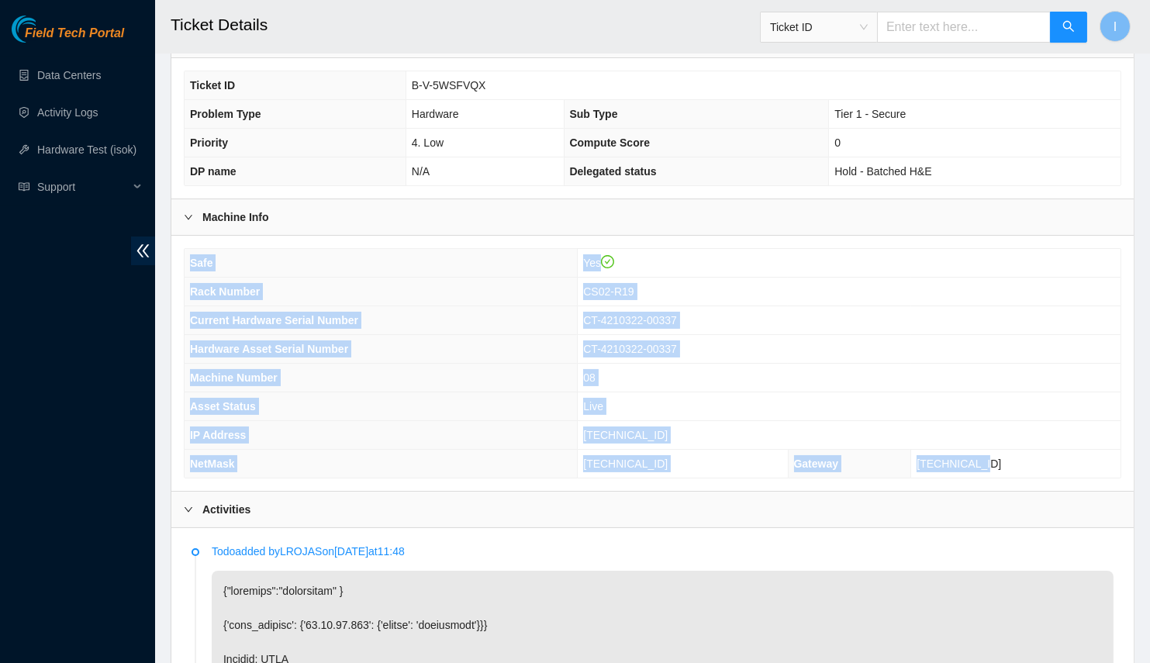
drag, startPoint x: 1038, startPoint y: 461, endPoint x: 168, endPoint y: 285, distance: 887.4
copy tbody "Safe Yes Rack Number CS02-R19 Current Hardware Serial Number CT-4210322-00337 H…"
click at [185, 285] on th "Rack Number" at bounding box center [381, 292] width 393 height 29
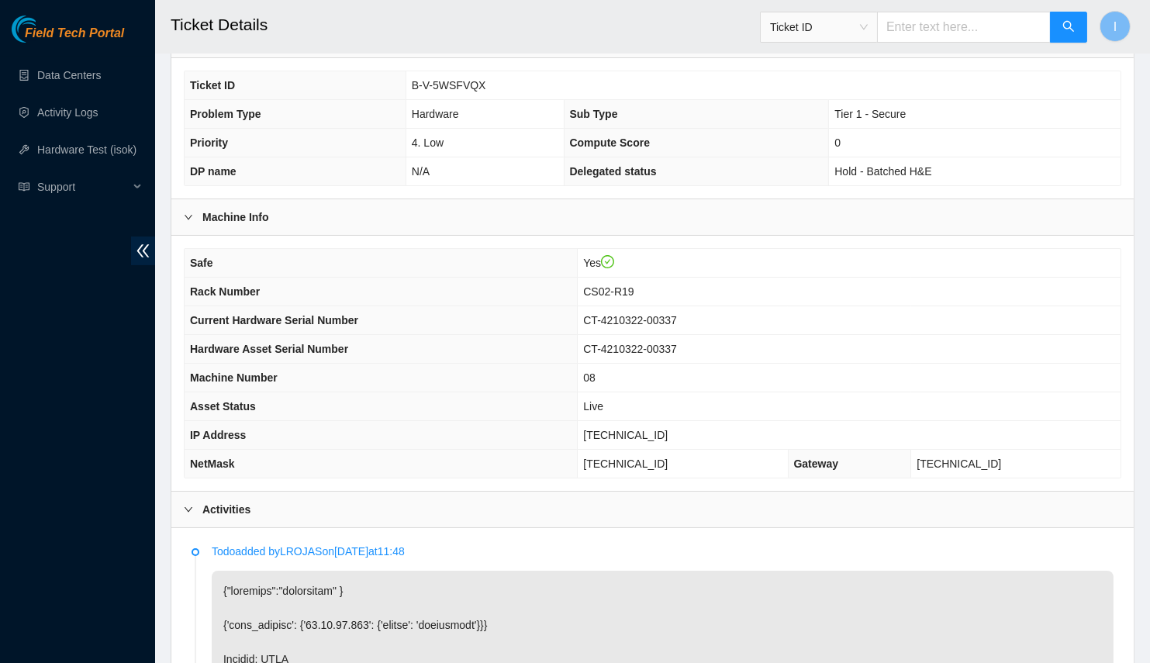
click at [192, 285] on span "Rack Number" at bounding box center [225, 291] width 70 height 12
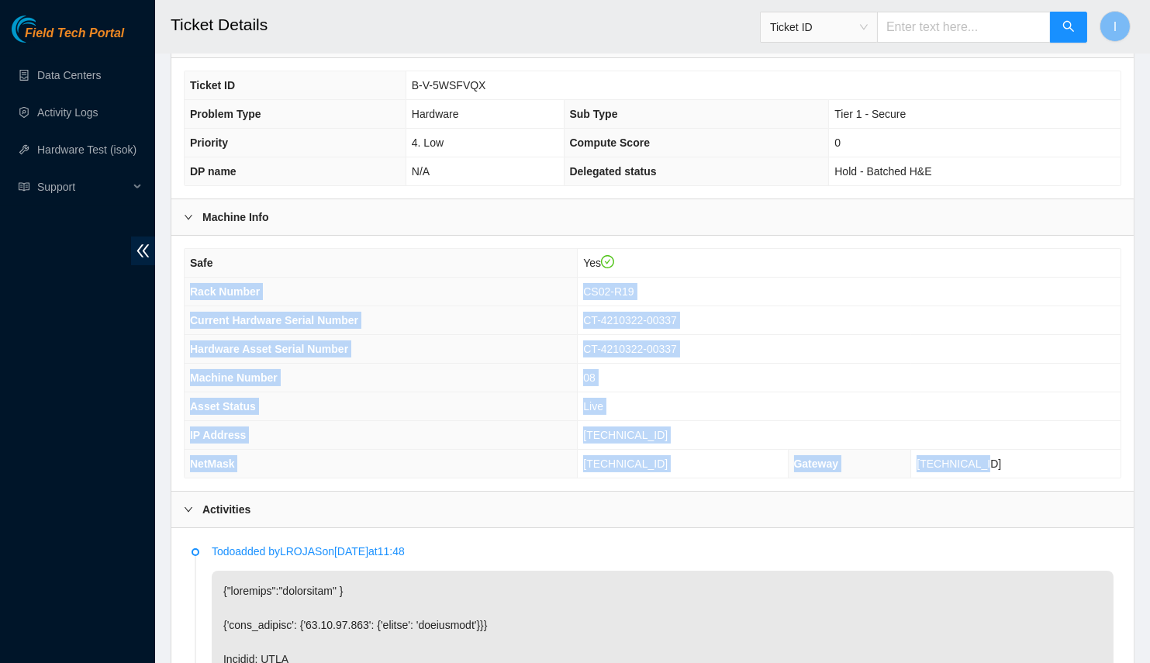
drag, startPoint x: 192, startPoint y: 285, endPoint x: 1050, endPoint y: 456, distance: 875.1
click at [1050, 456] on tbody "Safe Yes Rack Number CS02-R19 Current Hardware Serial Number CT-4210322-00337 H…" at bounding box center [653, 363] width 936 height 229
copy tbody "Rack Number CS02-R19 Current Hardware Serial Number CT-4210322-00337 Hardware A…"
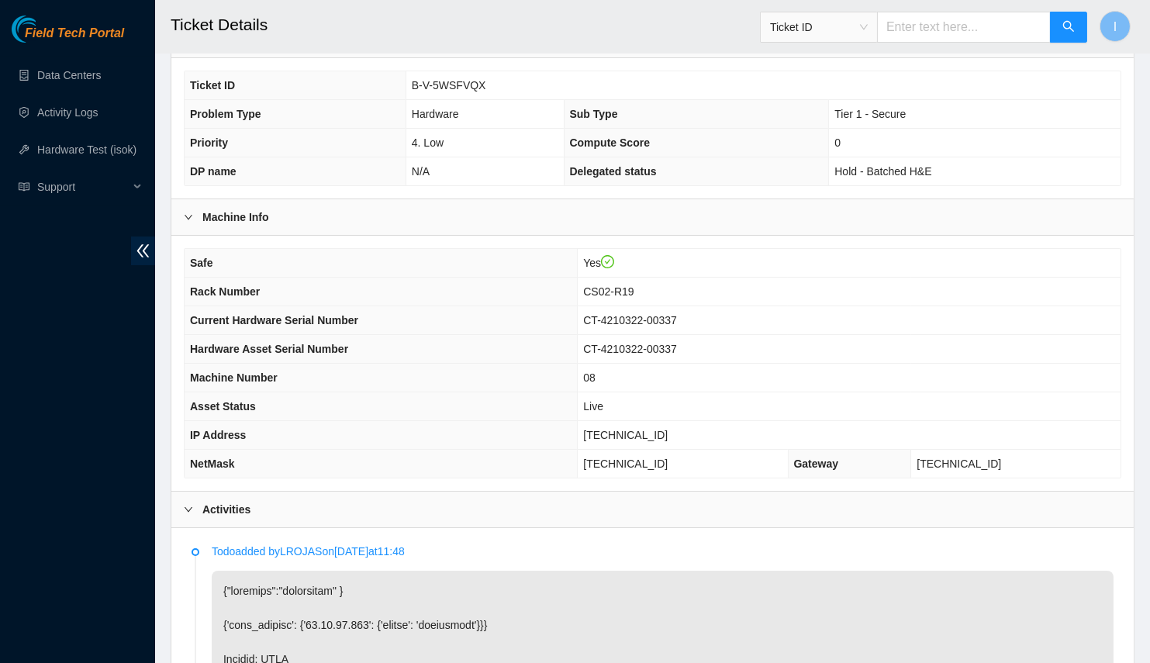
click at [202, 165] on span "DP name" at bounding box center [213, 171] width 47 height 12
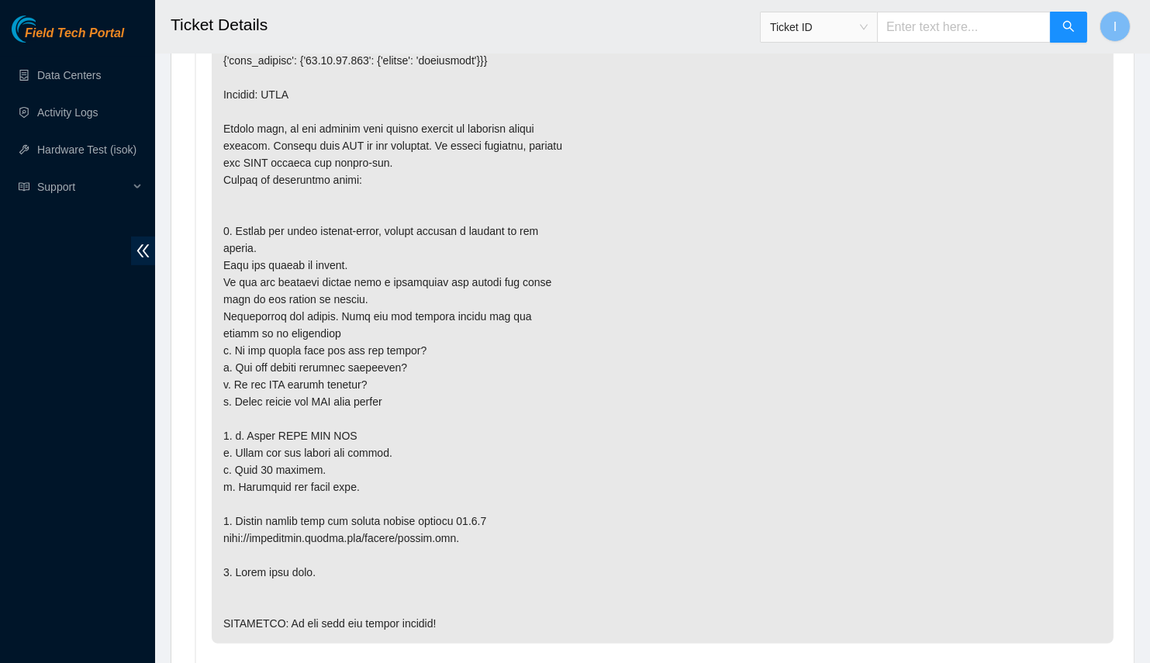
scroll to position [775, 0]
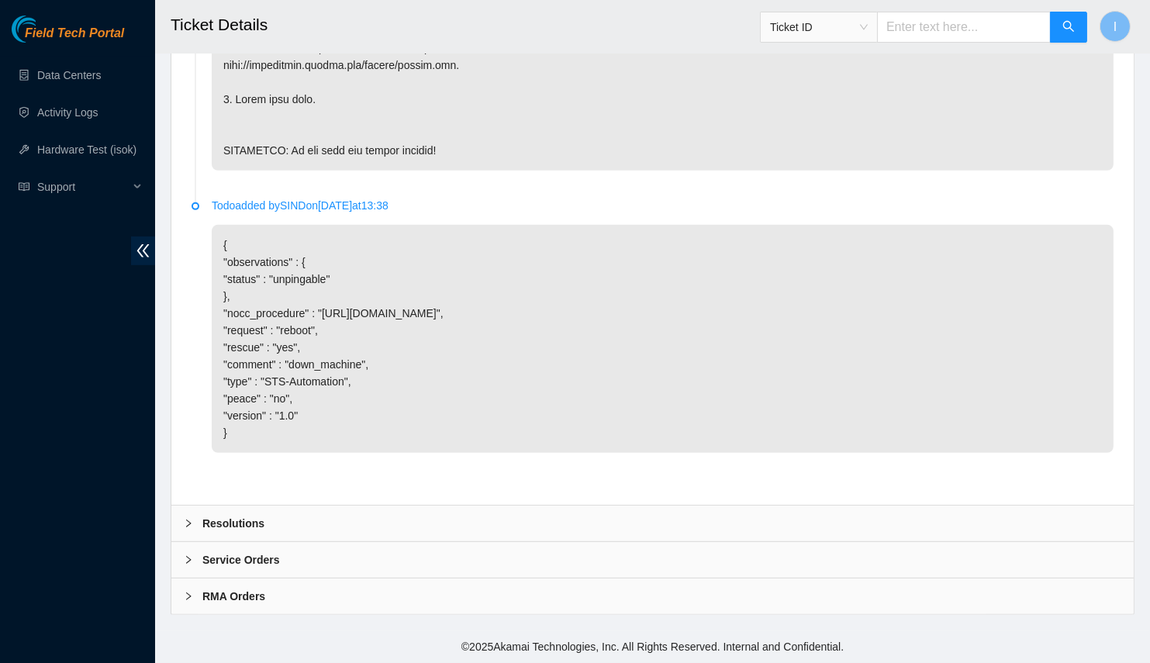
click at [368, 517] on div "Resolutions" at bounding box center [652, 524] width 962 height 36
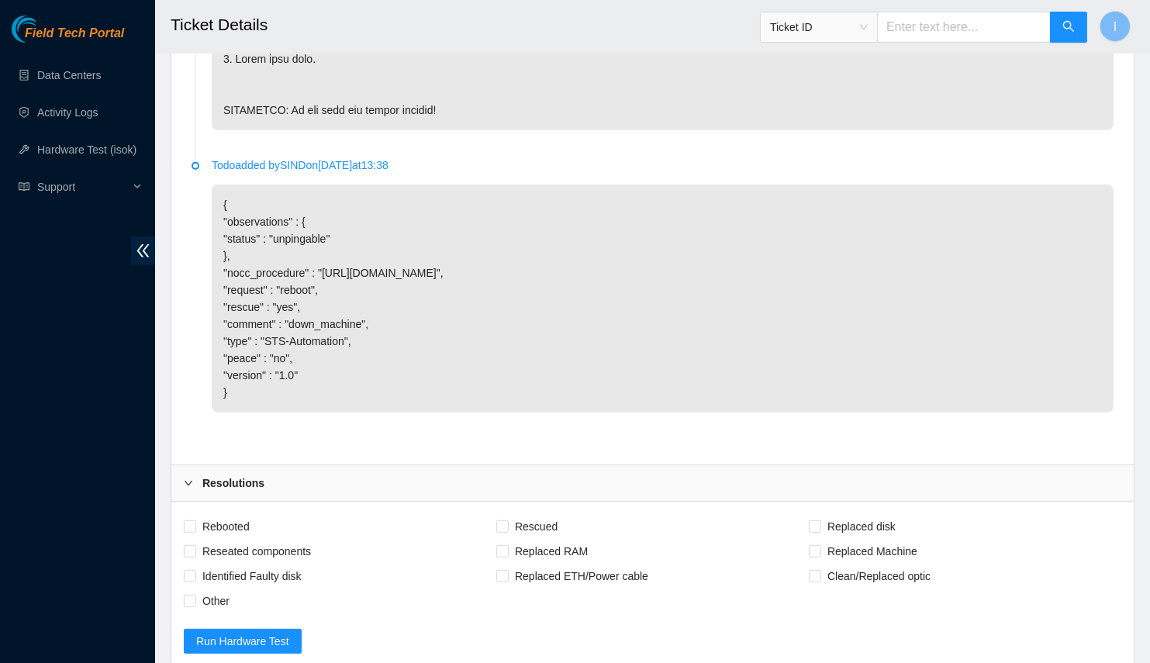
scroll to position [1605, 0]
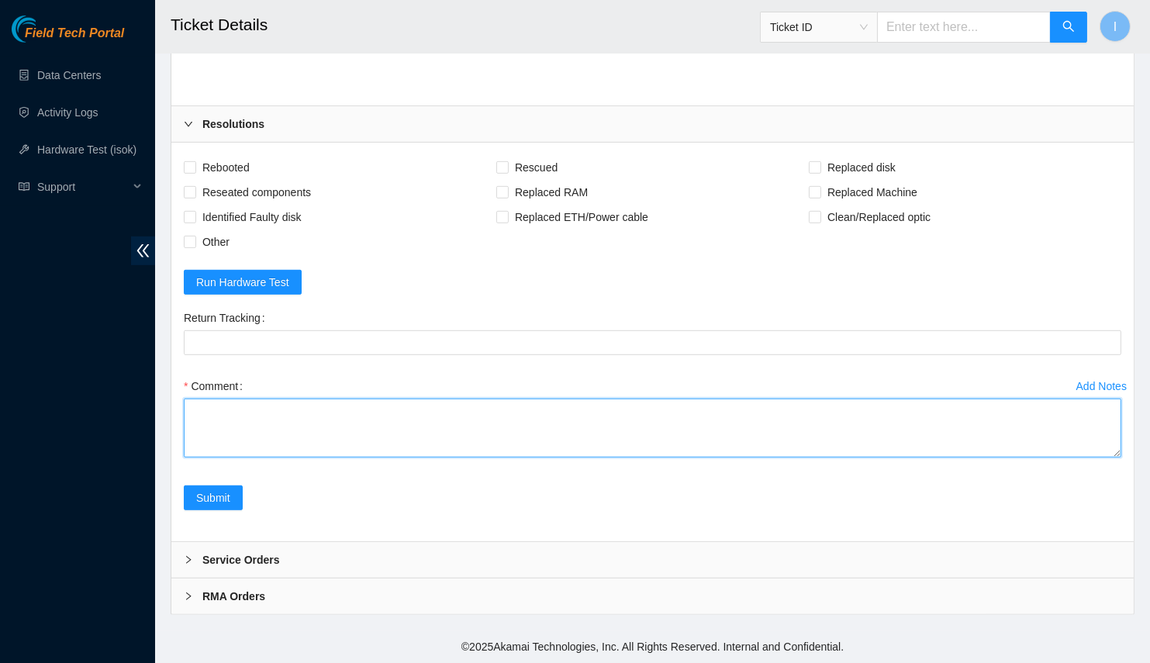
click at [359, 421] on textarea "Comment" at bounding box center [652, 428] width 937 height 59
paste textarea "B-V-5WSFVQX Spoke with NOCC; safe and unlocked rids Connected to console; no ou…"
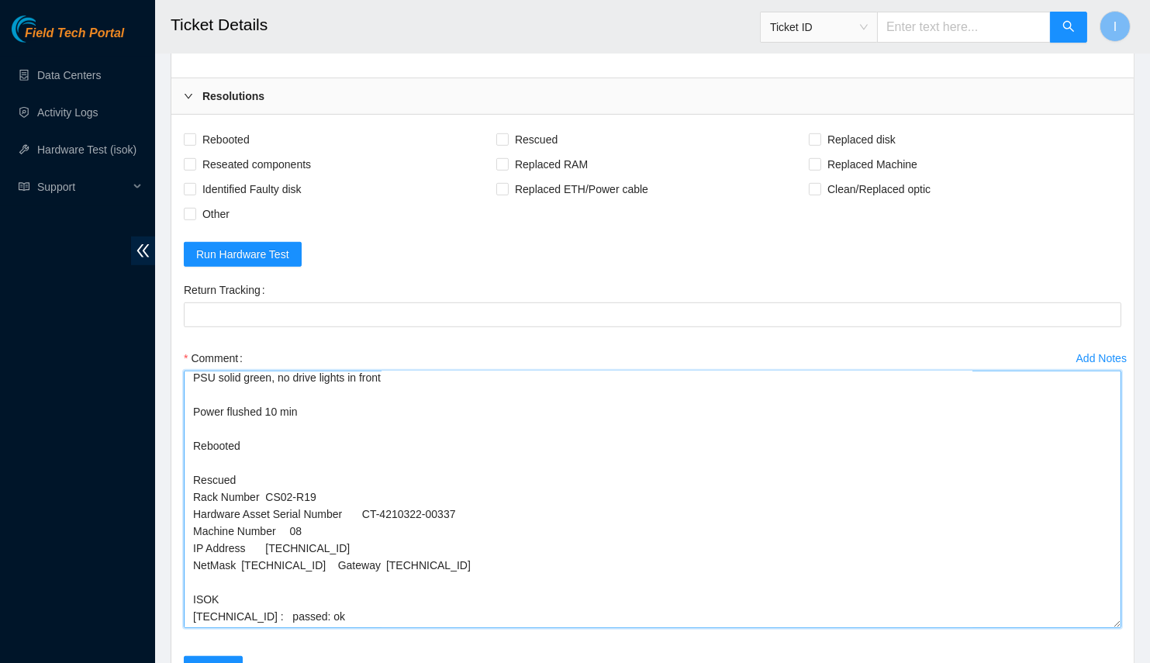
drag, startPoint x: 1119, startPoint y: 463, endPoint x: 1132, endPoint y: 663, distance: 200.5
click at [1132, 662] on div "Rebooted Rescued Replaced disk Reseated components Replaced RAM Replaced Machin…" at bounding box center [652, 413] width 962 height 597
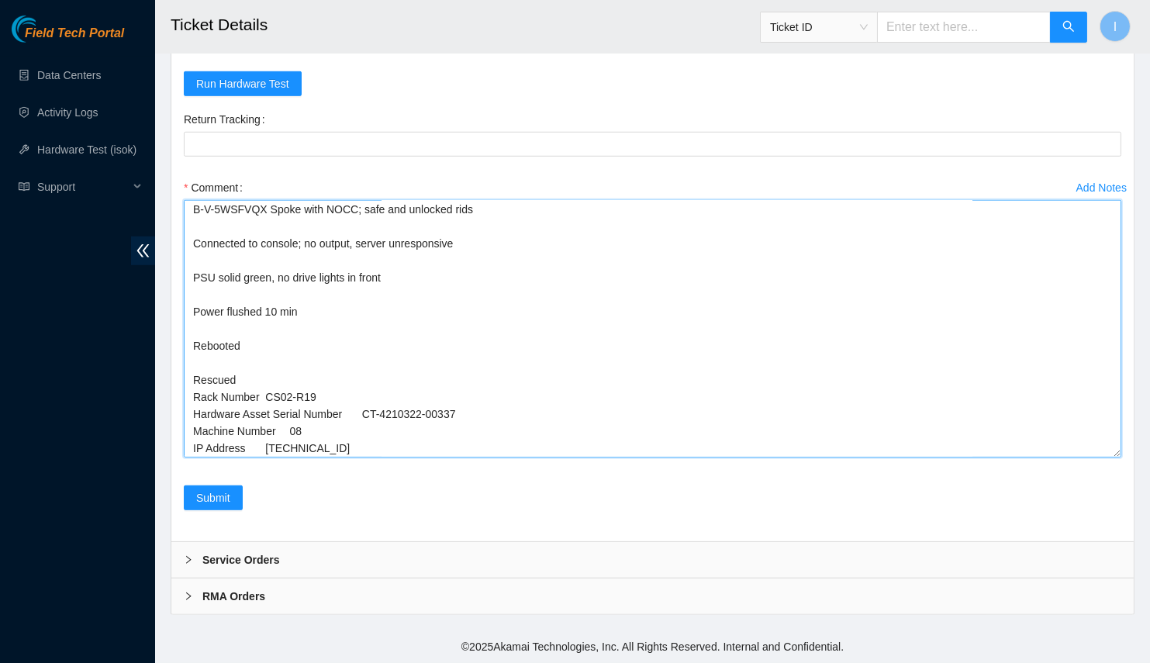
scroll to position [0, 0]
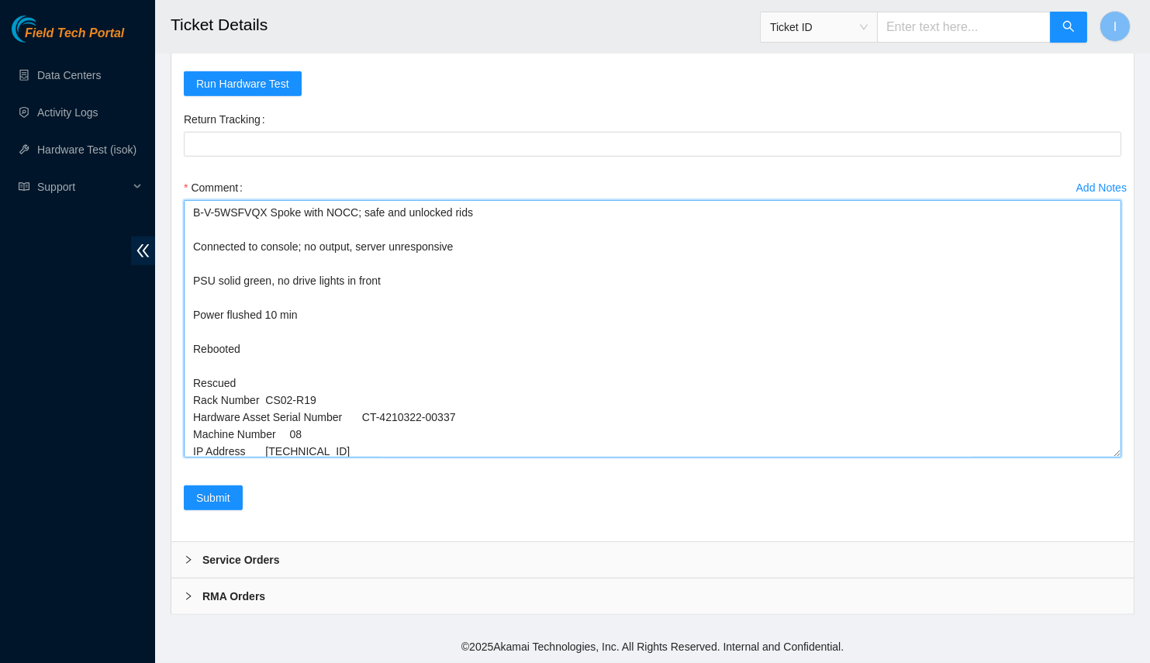
drag, startPoint x: 262, startPoint y: 212, endPoint x: 166, endPoint y: 211, distance: 96.2
drag, startPoint x: 198, startPoint y: 212, endPoint x: 145, endPoint y: 212, distance: 52.7
type textarea "Spoke with NOCC; safe and unlocked rids Connected to console; no output, server…"
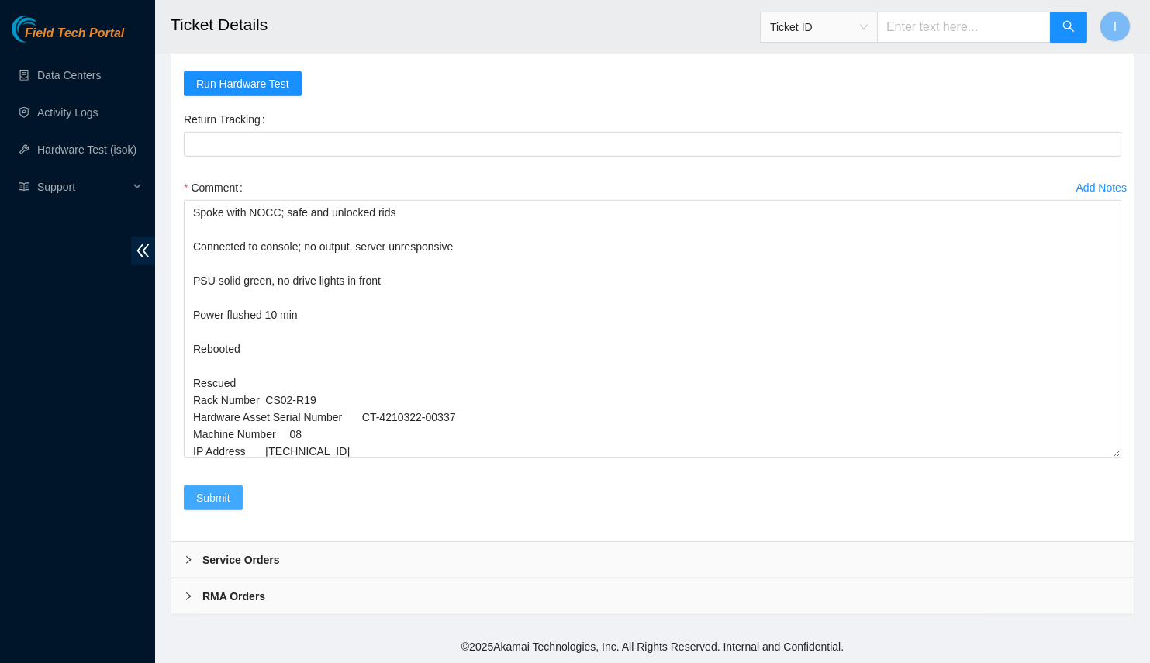
click at [198, 495] on span "Submit" at bounding box center [213, 497] width 34 height 17
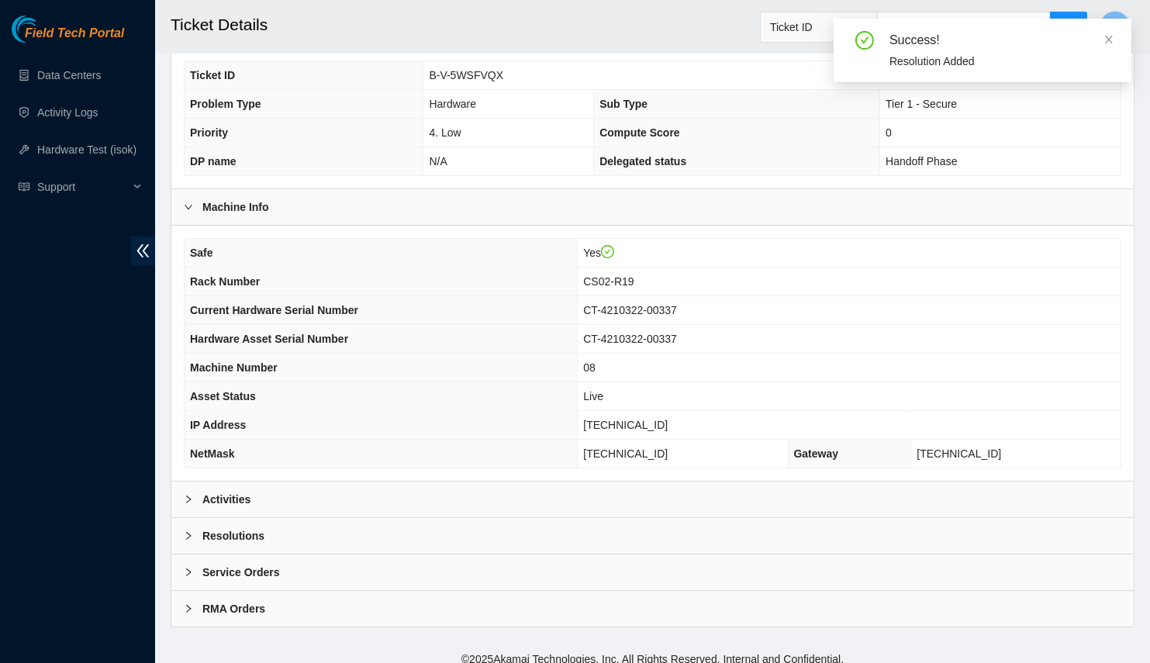
click at [261, 488] on div "Activities" at bounding box center [652, 499] width 962 height 36
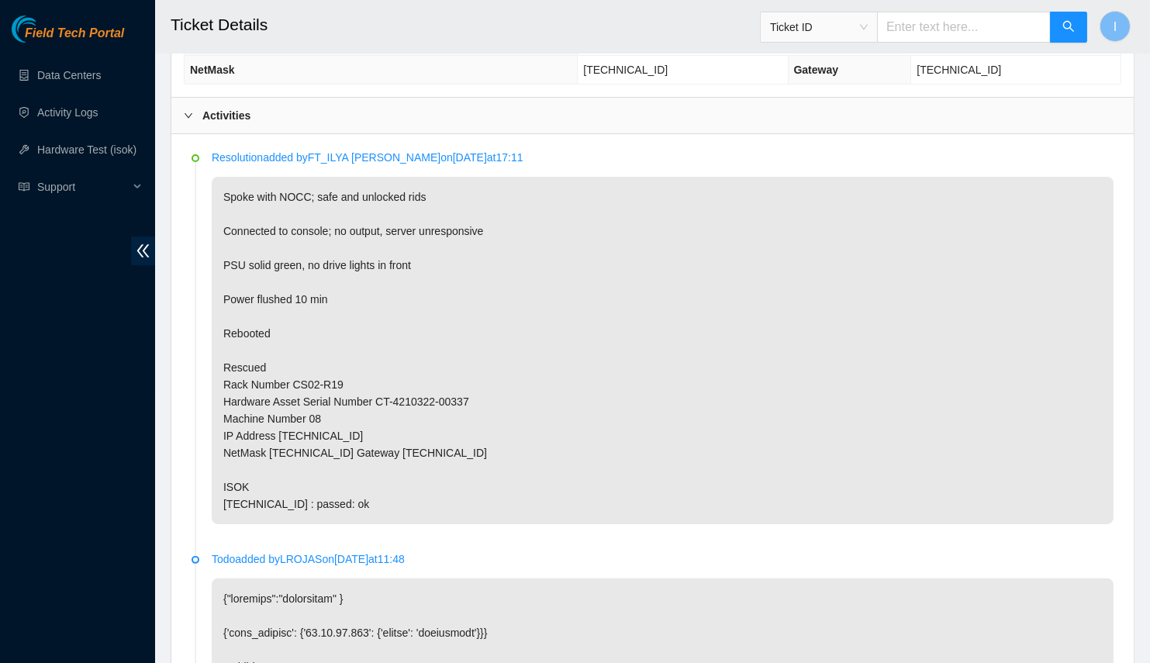
scroll to position [534, 0]
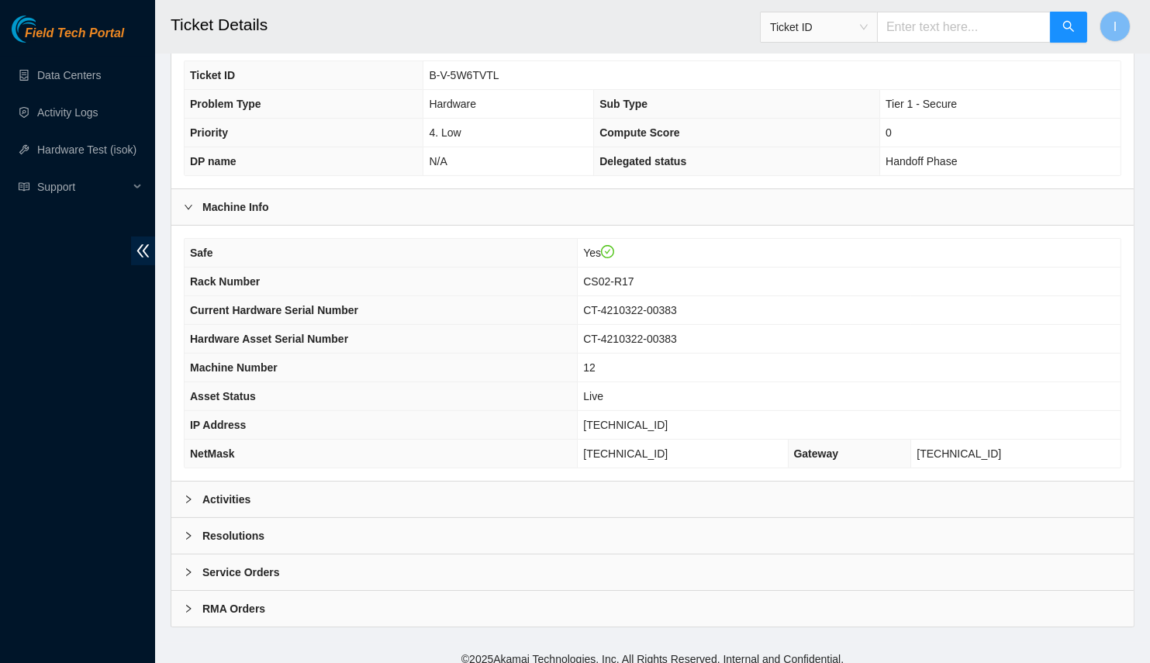
click at [373, 490] on div "Activities" at bounding box center [652, 499] width 962 height 36
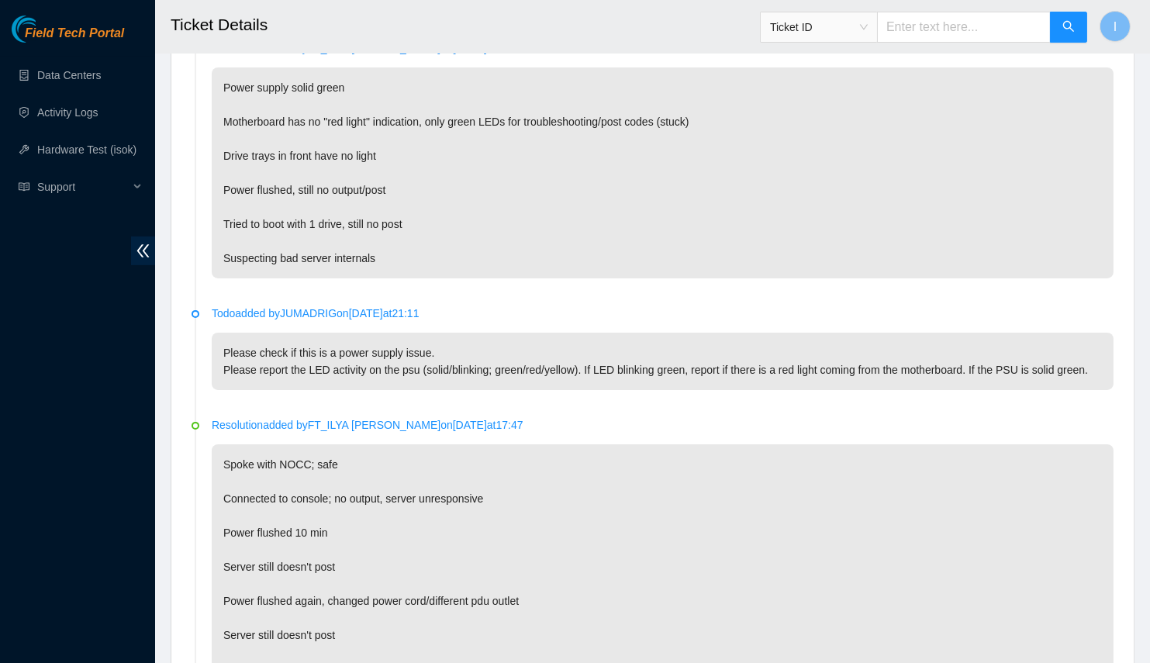
scroll to position [714, 0]
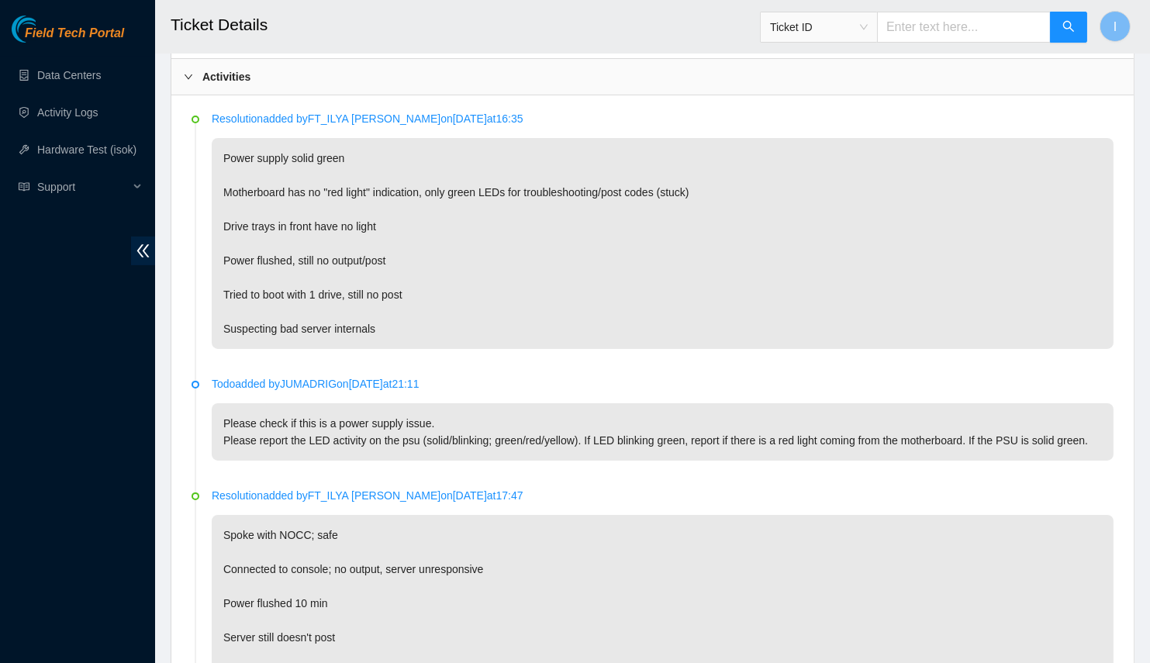
click at [21, 402] on div "Field Tech Portal Data Centers Activity Logs Hardware Test (isok) Support" at bounding box center [77, 339] width 155 height 647
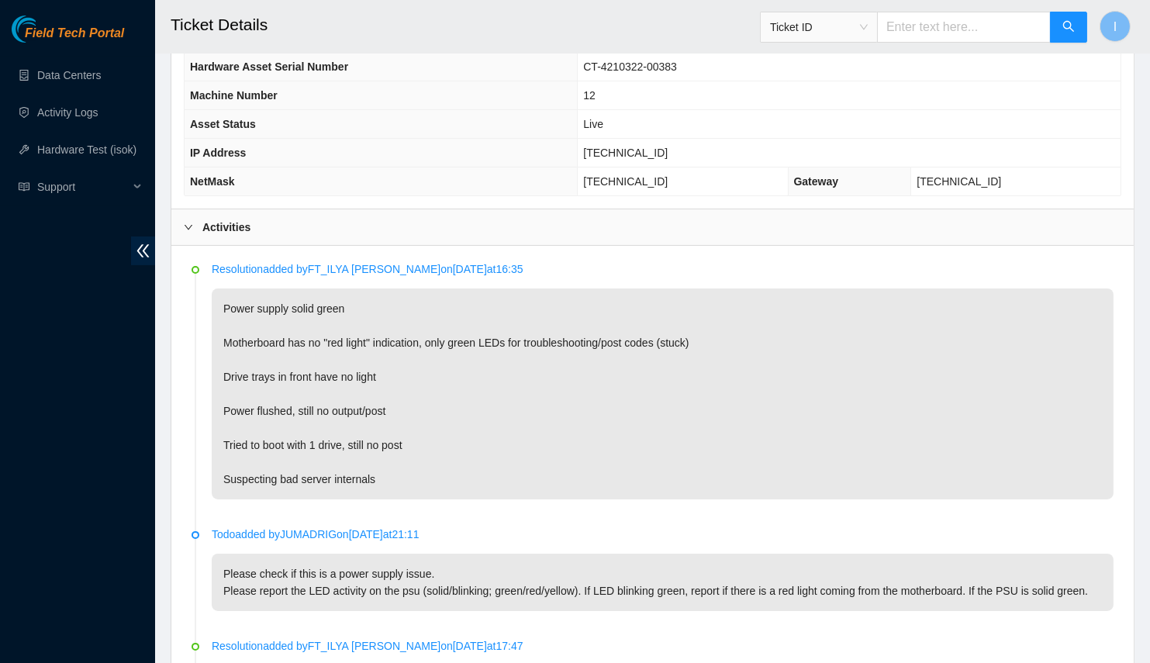
scroll to position [775, 0]
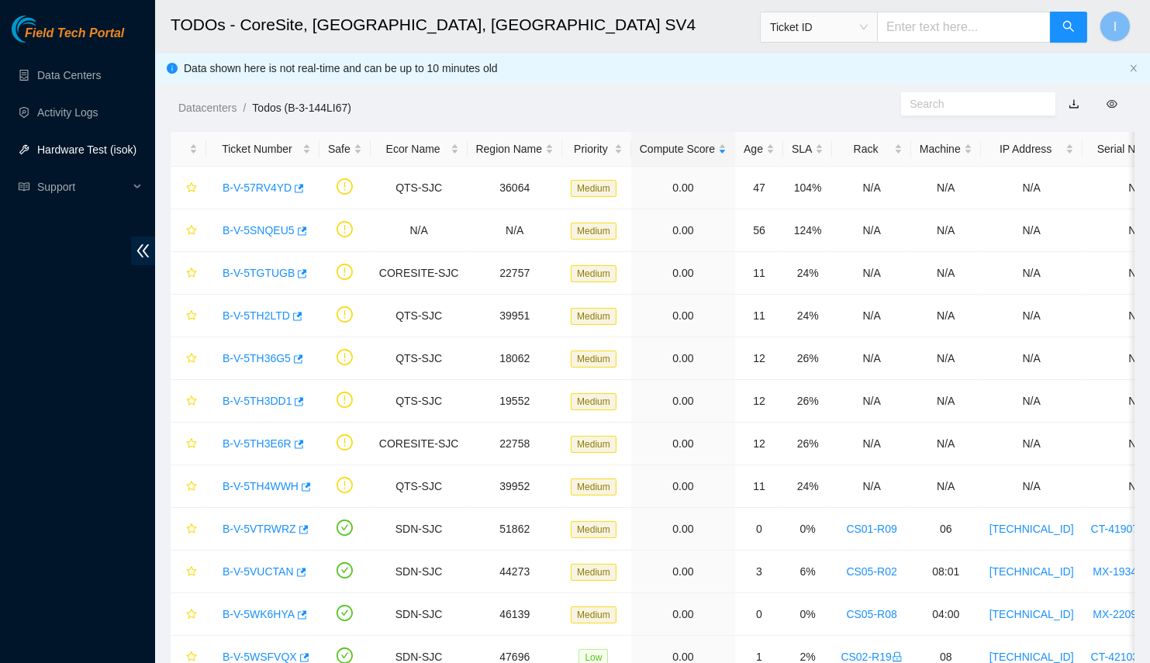
click at [79, 143] on link "Hardware Test (isok)" at bounding box center [86, 149] width 99 height 12
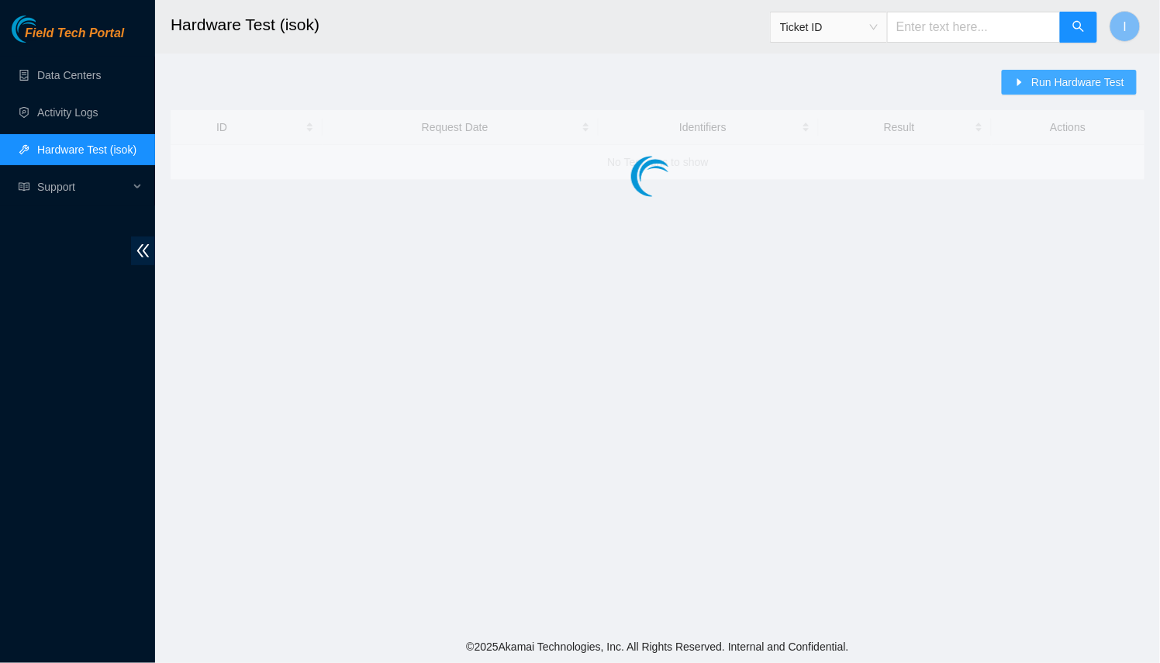
click at [1068, 72] on button "Run Hardware Test" at bounding box center [1069, 82] width 135 height 25
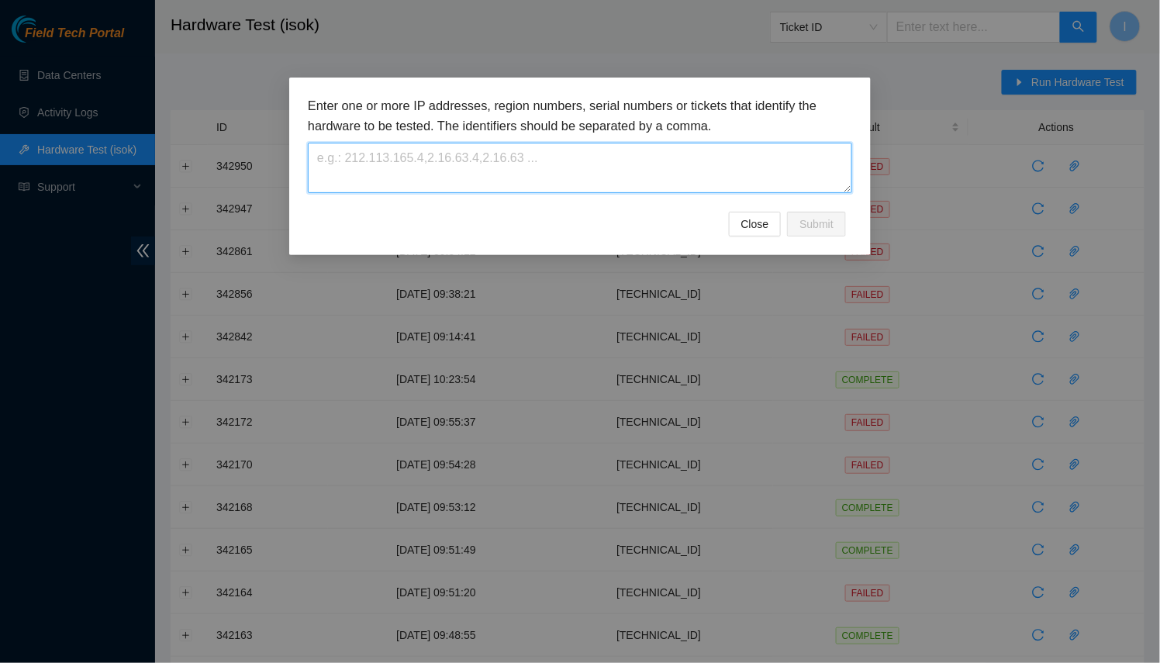
click at [659, 177] on textarea at bounding box center [580, 168] width 544 height 50
paste textarea "[TECHNICAL_ID]"
type textarea "[TECHNICAL_ID]"
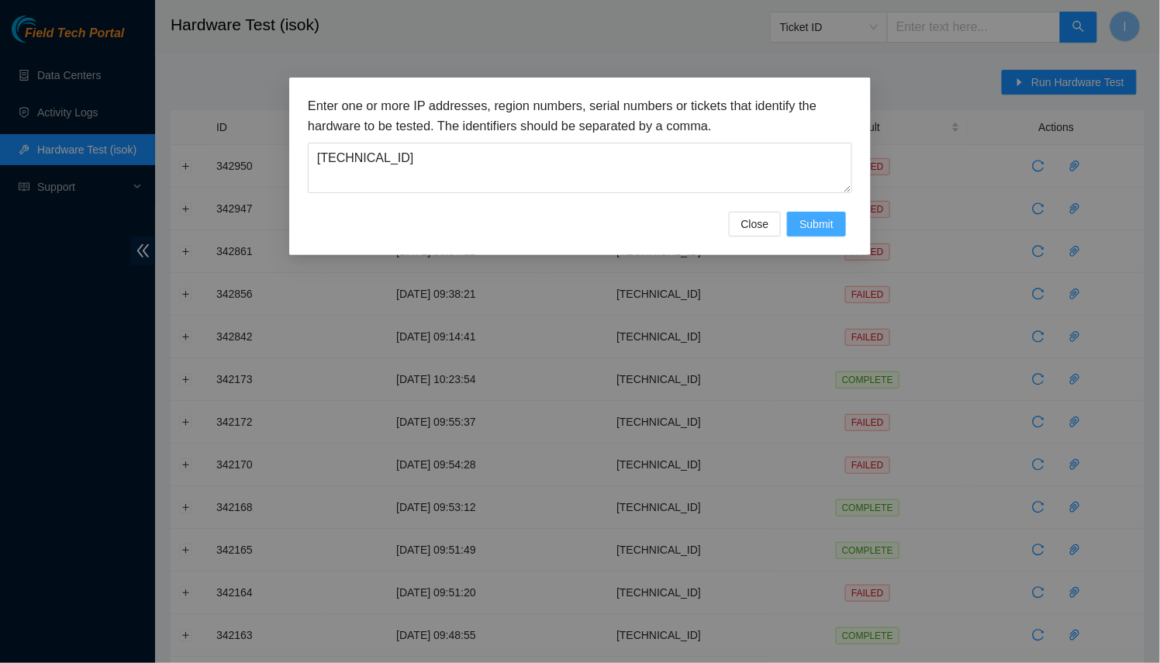
click at [832, 212] on button "Submit" at bounding box center [816, 224] width 59 height 25
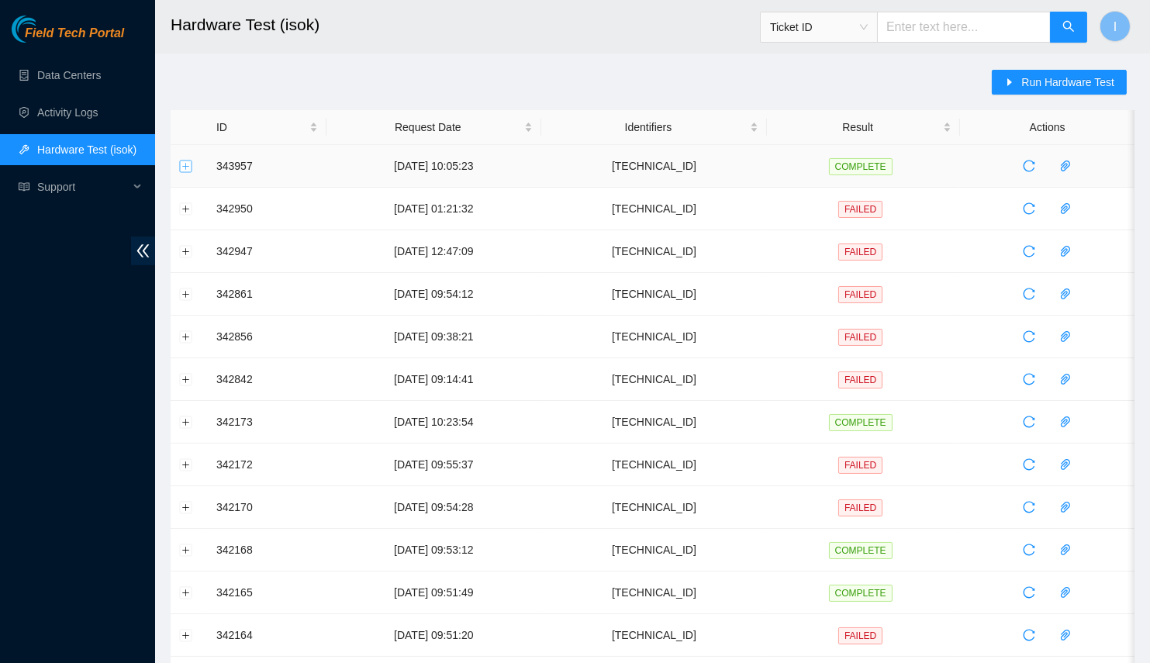
click at [190, 167] on button "Expand row" at bounding box center [186, 166] width 12 height 12
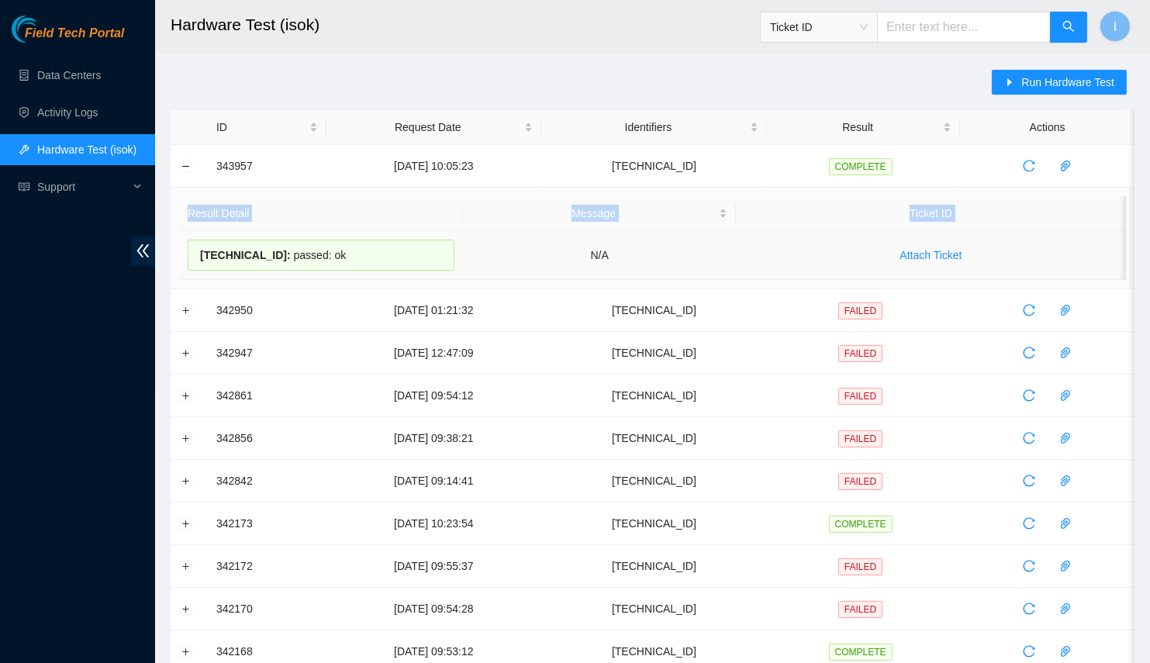
click at [179, 254] on td "Result Detail Message Ticket ID [TECHNICAL_ID] : passed: ok N/A Attach Ticket" at bounding box center [653, 239] width 964 height 102
drag, startPoint x: 179, startPoint y: 254, endPoint x: 325, endPoint y: 249, distance: 145.8
click at [319, 249] on td "23.62.45.171 : passed: ok" at bounding box center [321, 255] width 284 height 49
click at [325, 249] on div "23.62.45.171 : passed: ok" at bounding box center [321, 255] width 267 height 31
drag, startPoint x: 326, startPoint y: 250, endPoint x: 199, endPoint y: 257, distance: 127.3
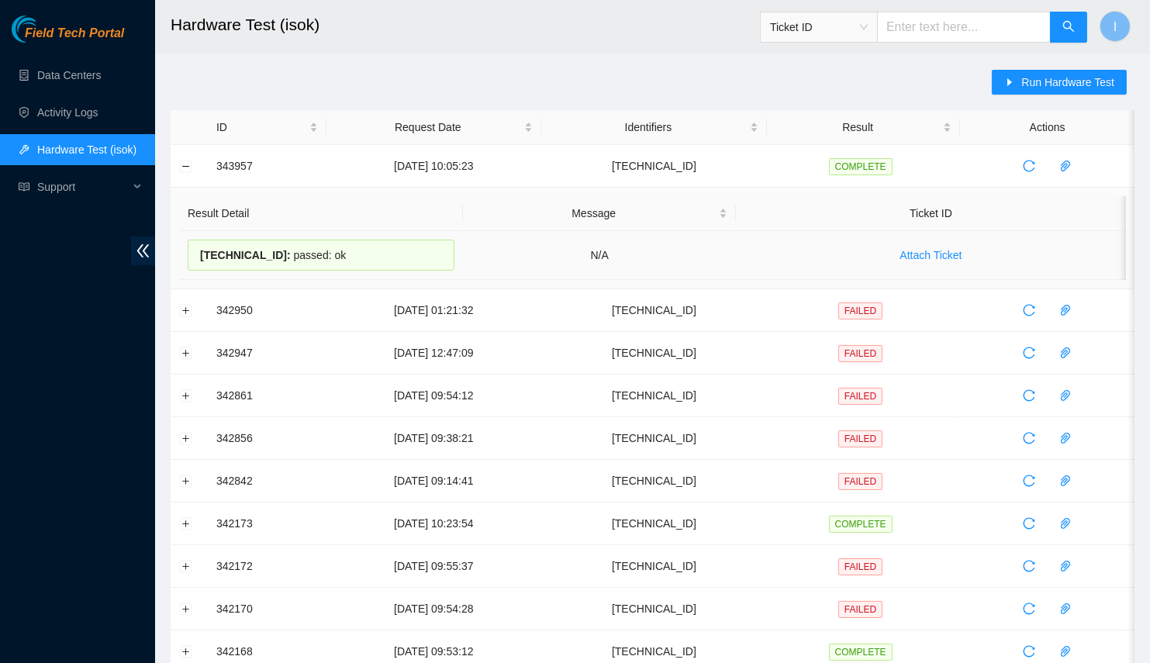
click at [199, 257] on div "23.62.45.171 : passed: ok" at bounding box center [321, 255] width 267 height 31
copy div "23.62.45.171 : passed: ok"
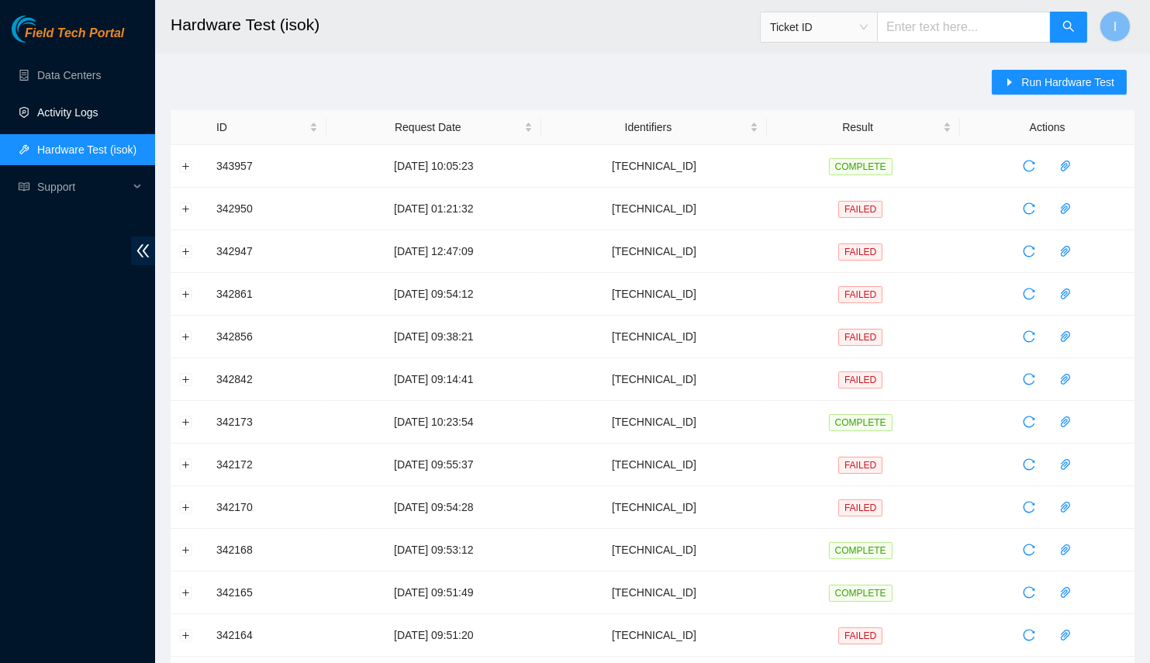
click at [98, 112] on link "Activity Logs" at bounding box center [67, 112] width 61 height 12
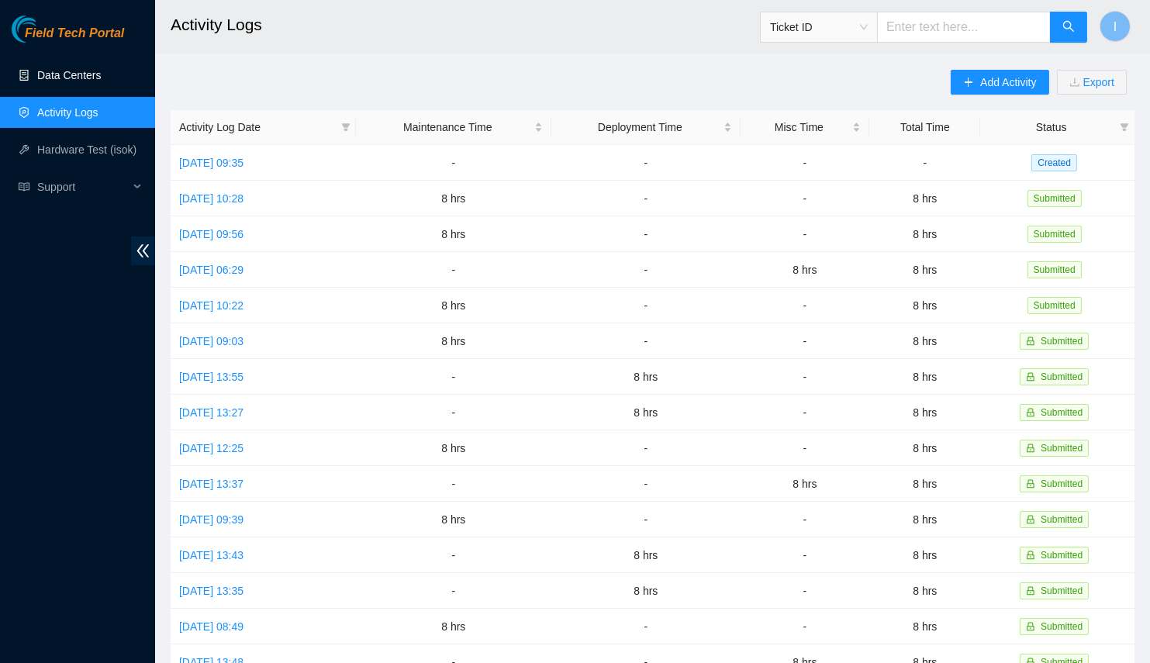
click at [101, 78] on link "Data Centers" at bounding box center [69, 75] width 64 height 12
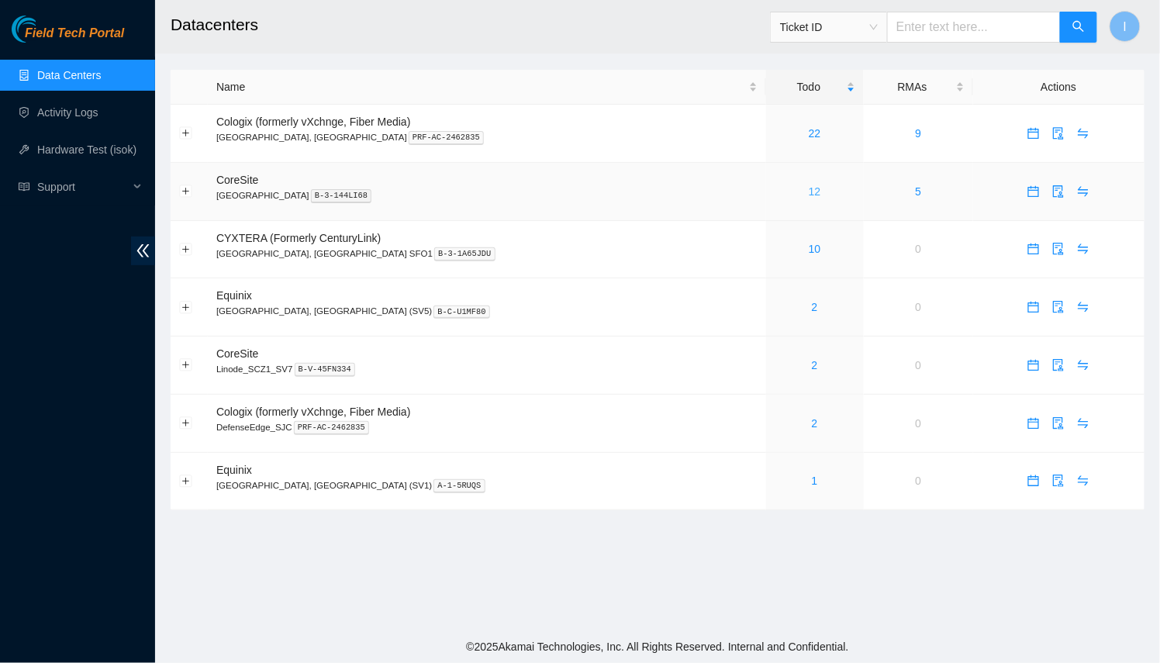
click at [809, 191] on link "12" at bounding box center [815, 191] width 12 height 12
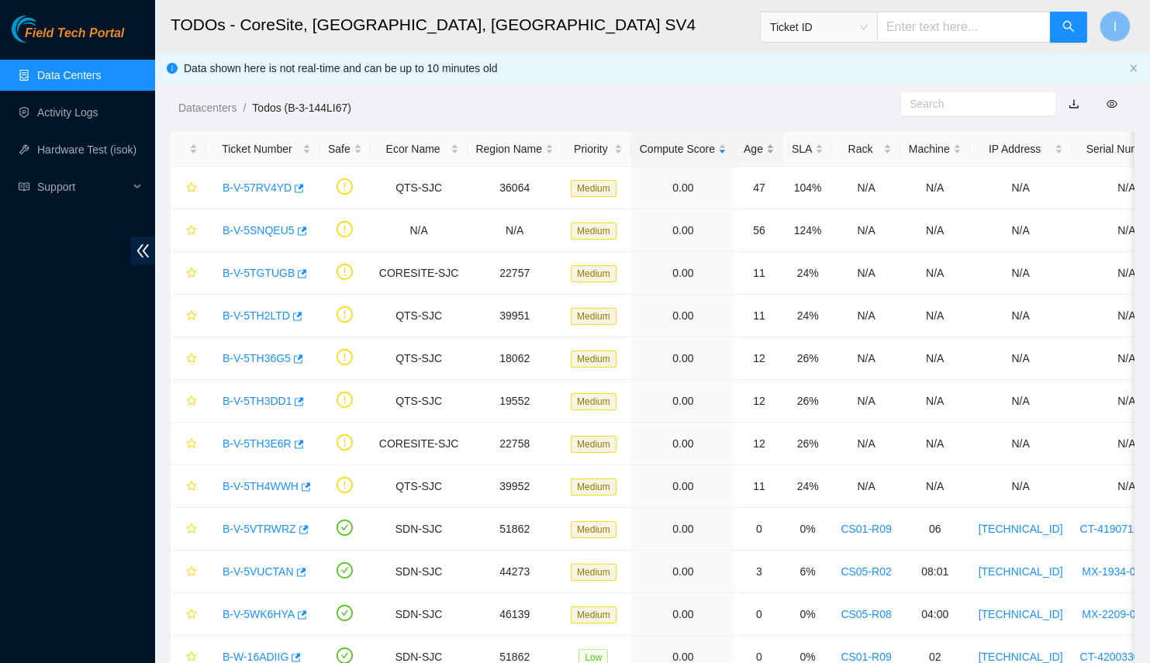
click at [744, 147] on div "Age" at bounding box center [759, 148] width 31 height 17
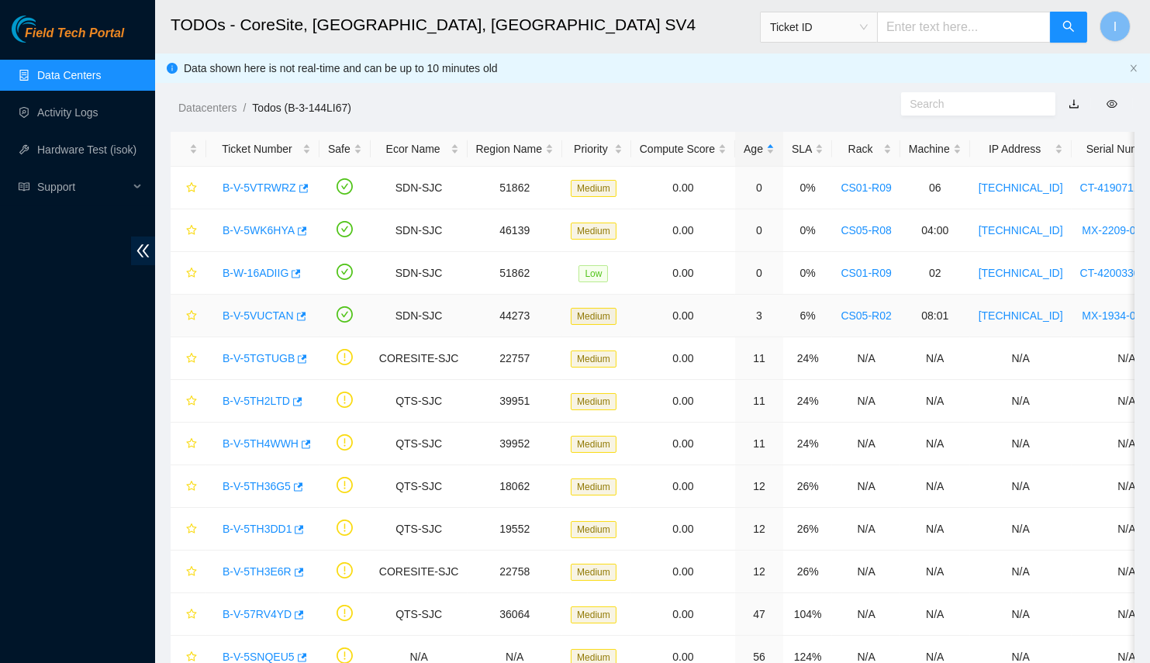
click at [266, 309] on link "B-V-5VUCTAN" at bounding box center [258, 315] width 71 height 12
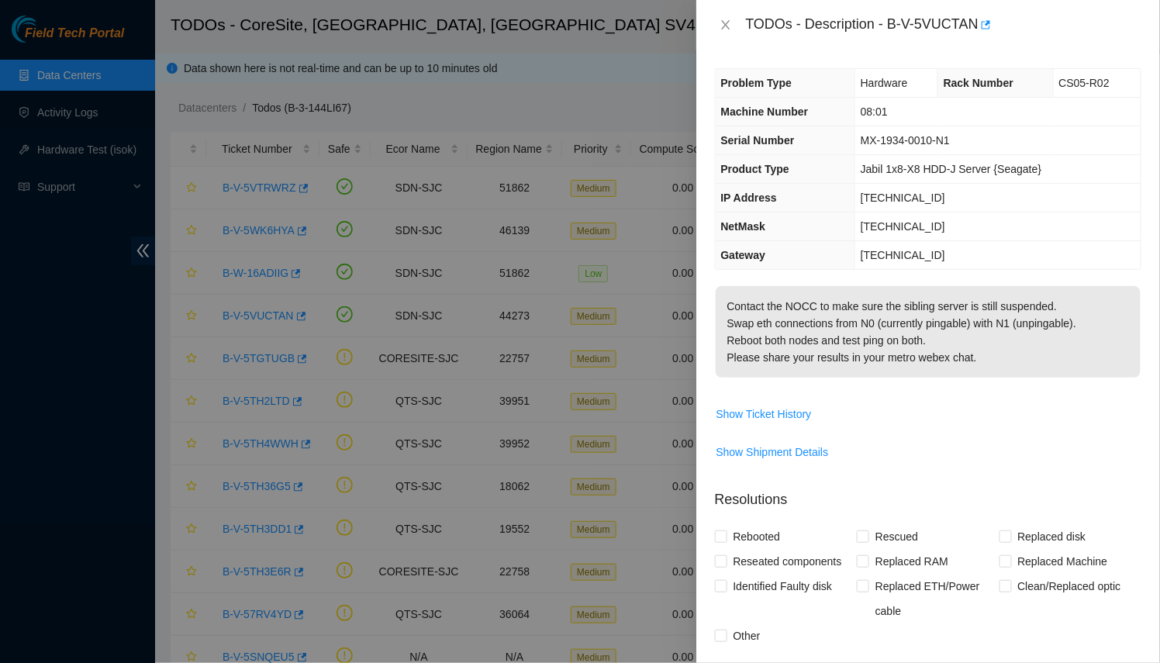
click at [947, 32] on div "TODOs - Description - B-V-5VUCTAN" at bounding box center [943, 24] width 395 height 25
drag, startPoint x: 947, startPoint y: 32, endPoint x: 885, endPoint y: 29, distance: 62.1
click at [885, 29] on div "TODOs - Description - B-V-5VUCTAN" at bounding box center [943, 24] width 395 height 25
copy div "B-V-5VUCTAN"
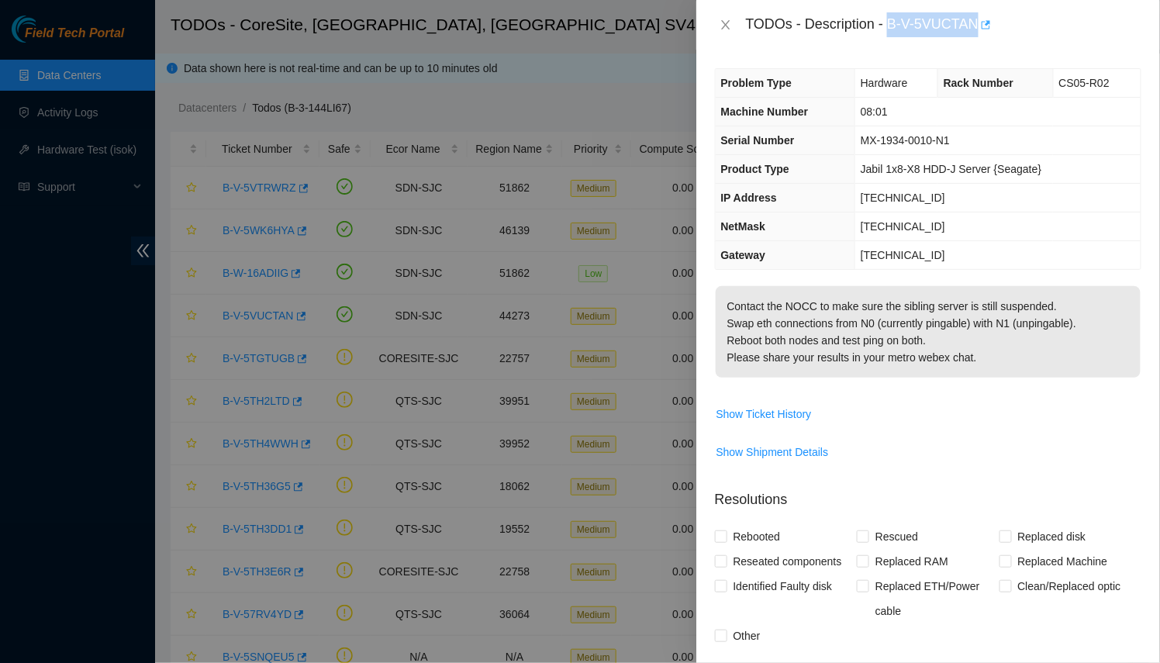
click at [985, 23] on icon "button" at bounding box center [984, 24] width 11 height 11
click at [79, 90] on div at bounding box center [580, 331] width 1160 height 663
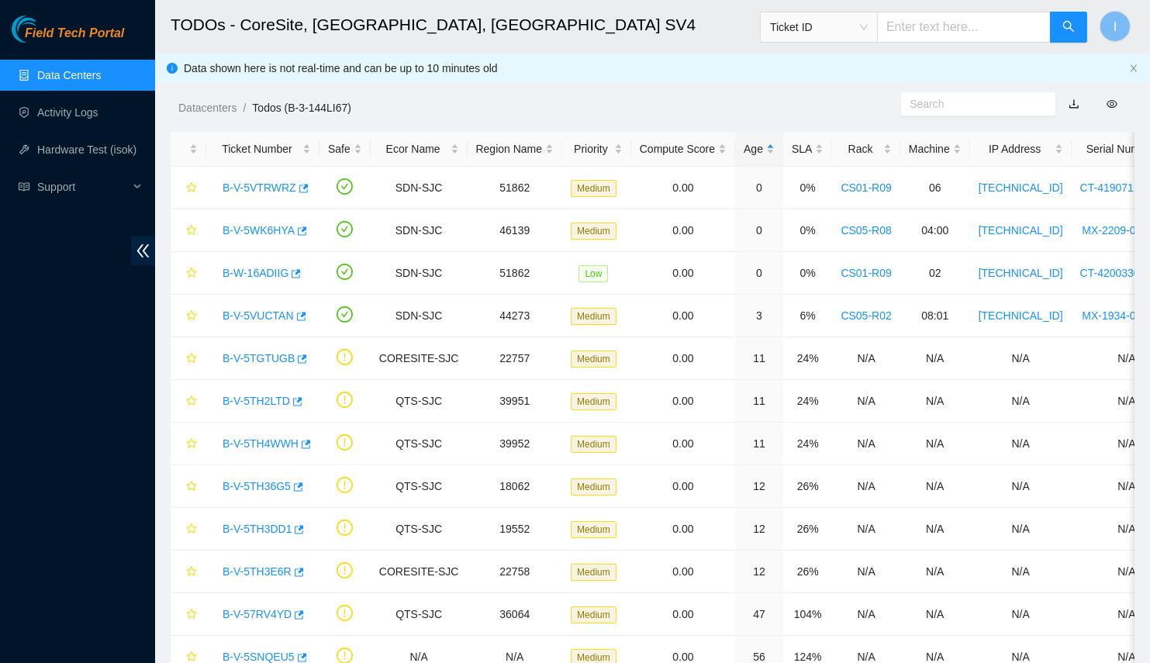
click at [74, 150] on body "Field Tech Portal Data Centers Activity Logs Hardware Test (isok) Support TODOs…" at bounding box center [575, 331] width 1150 height 663
click at [77, 143] on link "Hardware Test (isok)" at bounding box center [86, 149] width 99 height 12
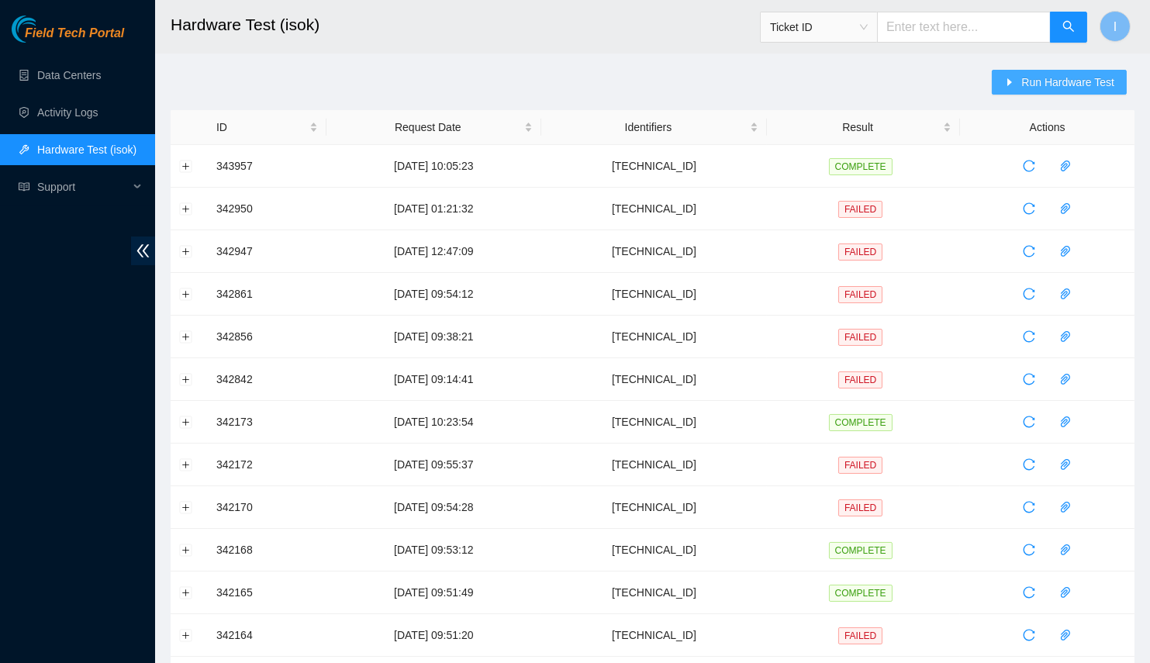
drag, startPoint x: 1056, startPoint y: 56, endPoint x: 1040, endPoint y: 83, distance: 31.6
click at [1056, 57] on main "Hardware Test (isok) Ticket ID I Run Hardware Test ID Request Date Identifiers …" at bounding box center [652, 531] width 995 height 1063
click at [1040, 83] on span "Run Hardware Test" at bounding box center [1067, 82] width 93 height 17
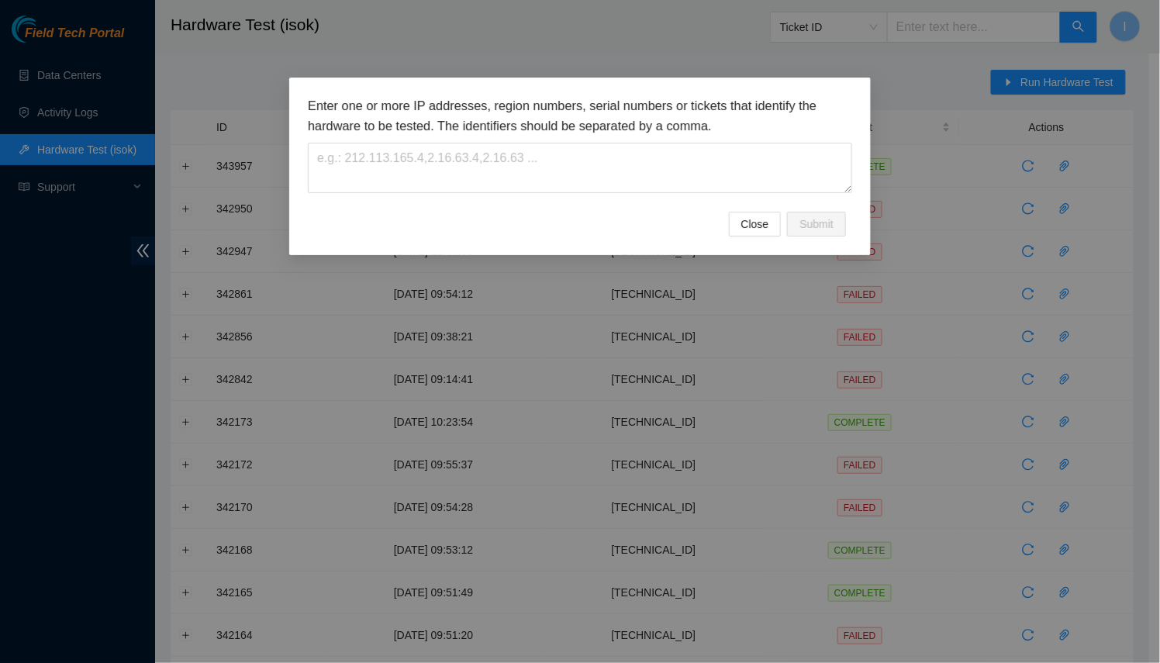
click at [618, 210] on form "Enter one or more IP addresses, region numbers, serial numbers or tickets that …" at bounding box center [580, 166] width 544 height 140
click at [623, 181] on textarea at bounding box center [580, 168] width 544 height 50
paste textarea "[TECHNICAL_ID]"
type textarea "[TECHNICAL_ID]"
click at [845, 228] on button "Submit" at bounding box center [816, 224] width 59 height 25
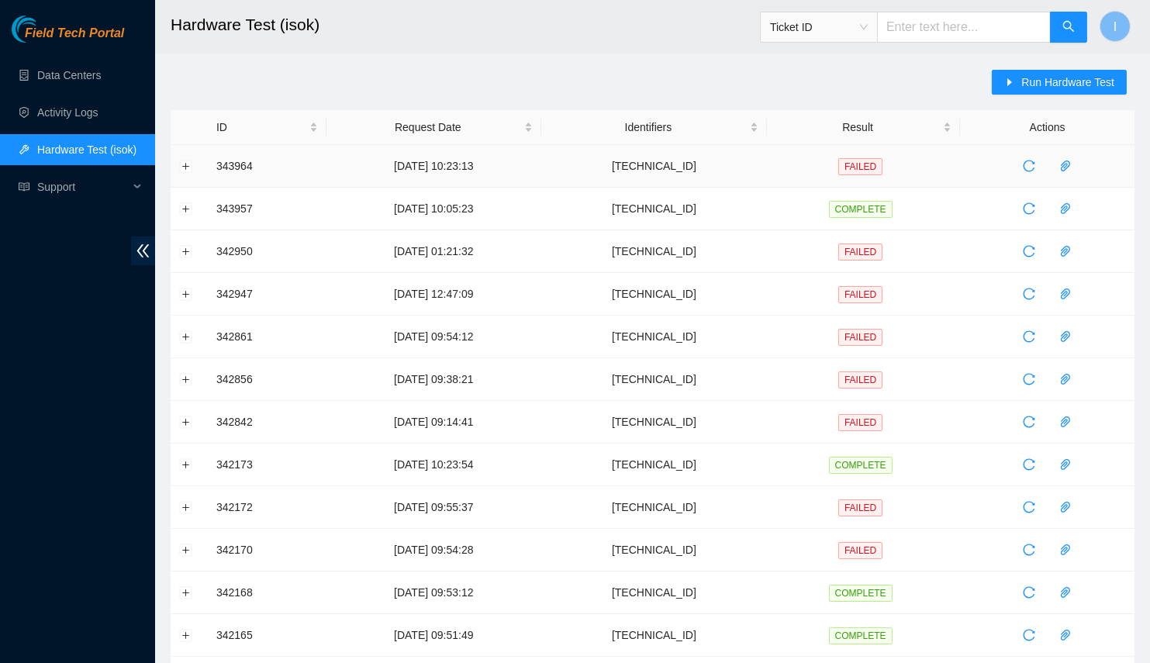
click at [195, 163] on td at bounding box center [189, 166] width 37 height 43
click at [193, 164] on td at bounding box center [189, 166] width 37 height 43
click at [188, 164] on button "Expand row" at bounding box center [186, 166] width 12 height 12
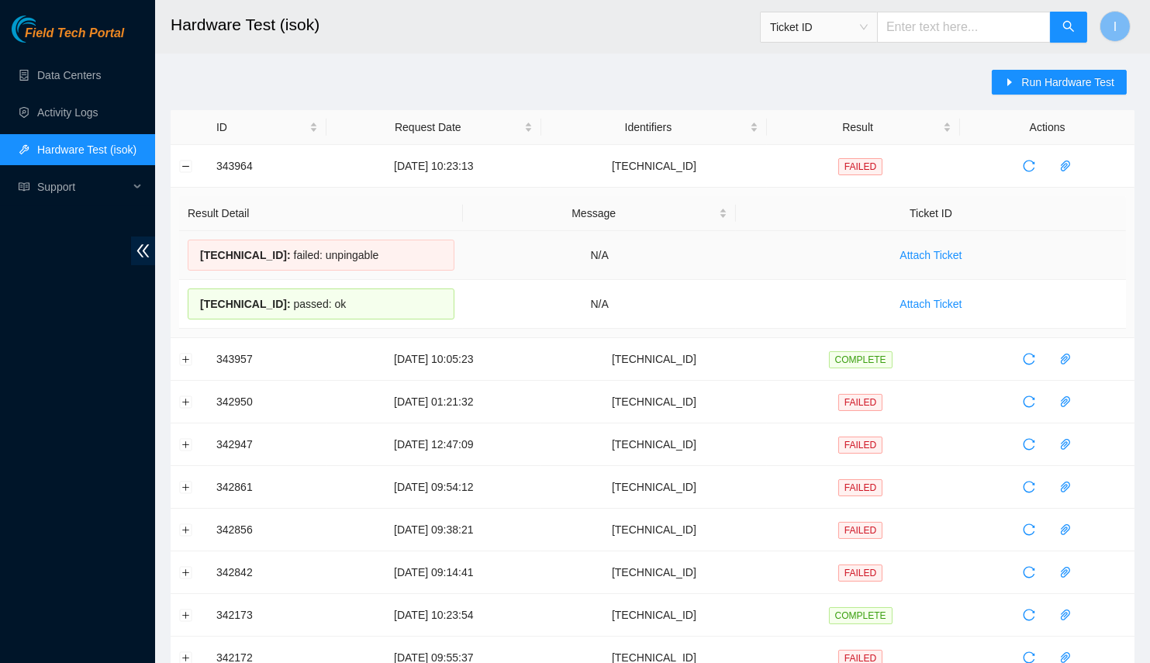
click at [243, 257] on span "23.33.113.19 :" at bounding box center [245, 255] width 91 height 12
copy span "[TECHNICAL_ID]"
click at [234, 300] on span "23.33.113.18 :" at bounding box center [245, 304] width 91 height 12
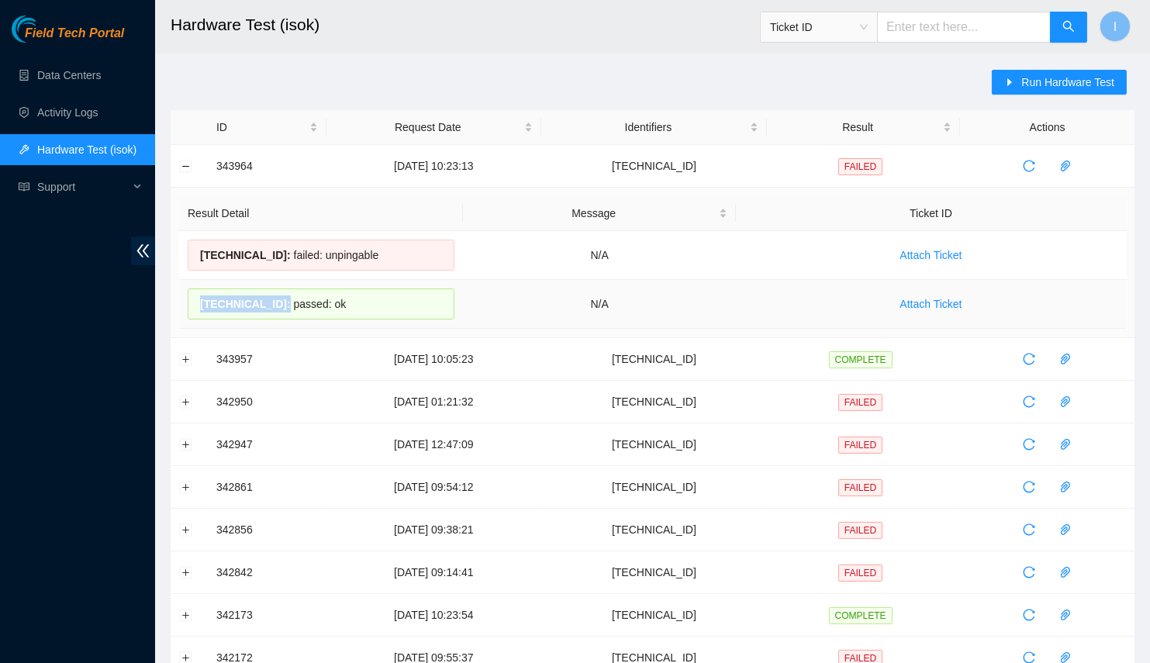
copy span "23.33.113.18"
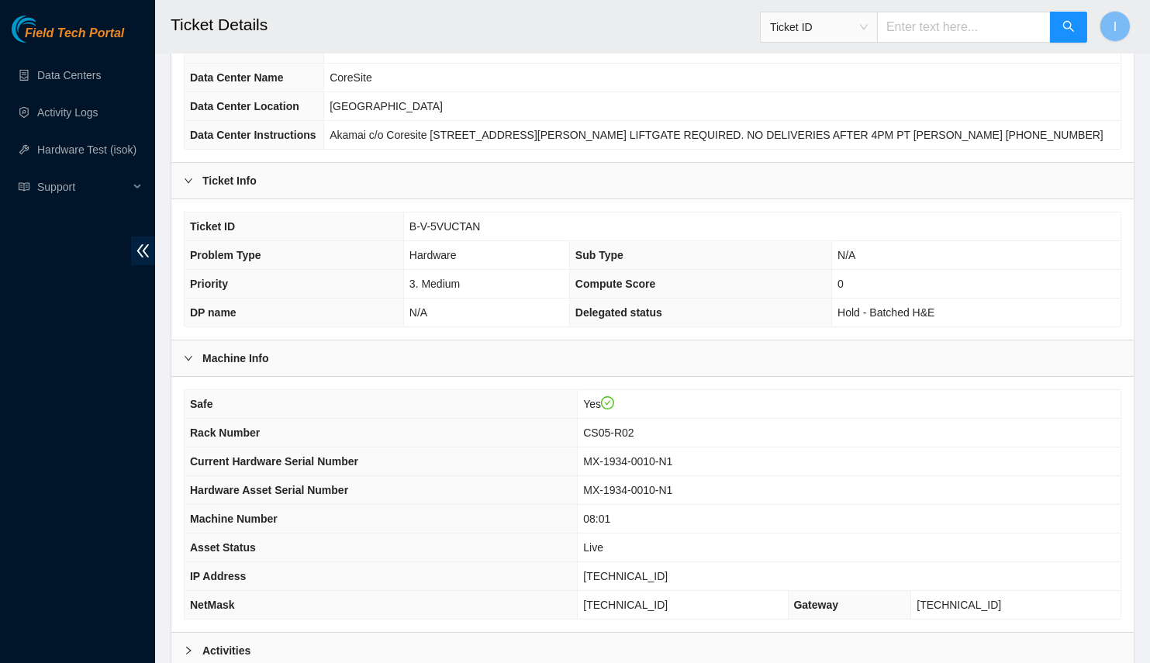
scroll to position [292, 0]
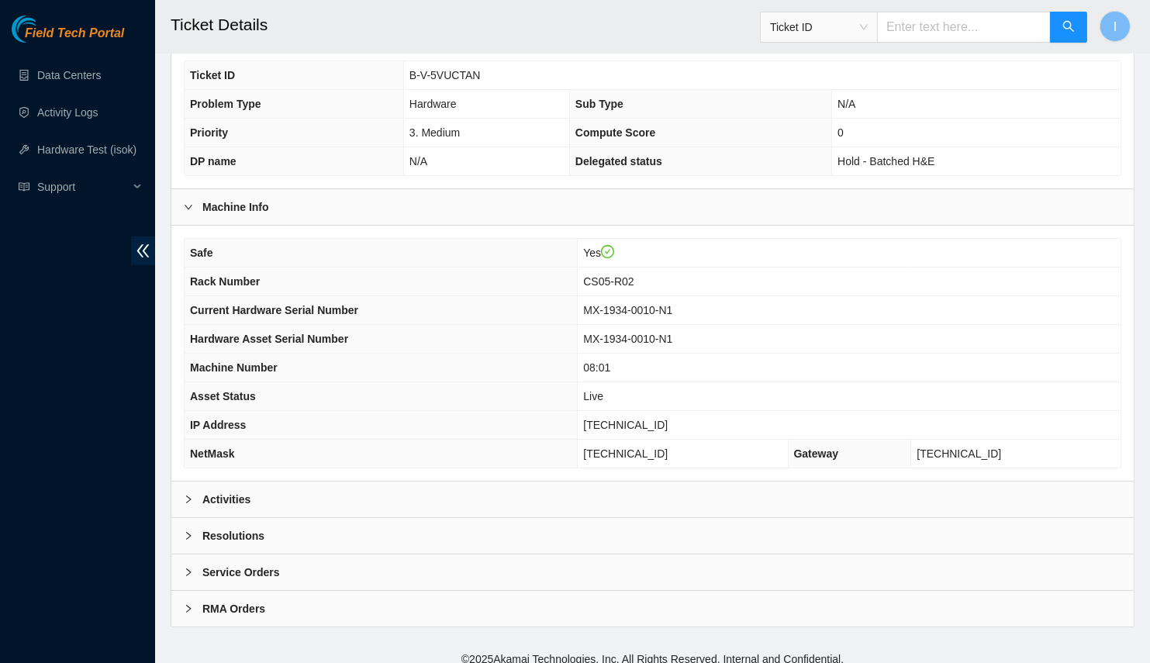
click at [548, 484] on div "Activities" at bounding box center [652, 499] width 962 height 36
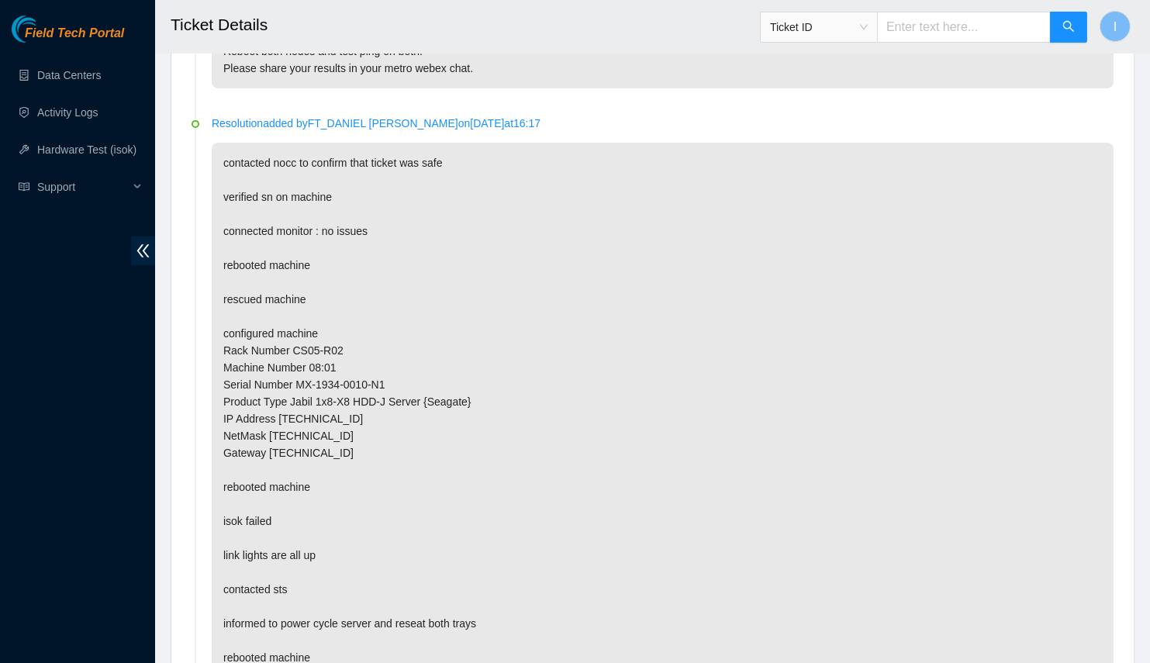
scroll to position [432, 0]
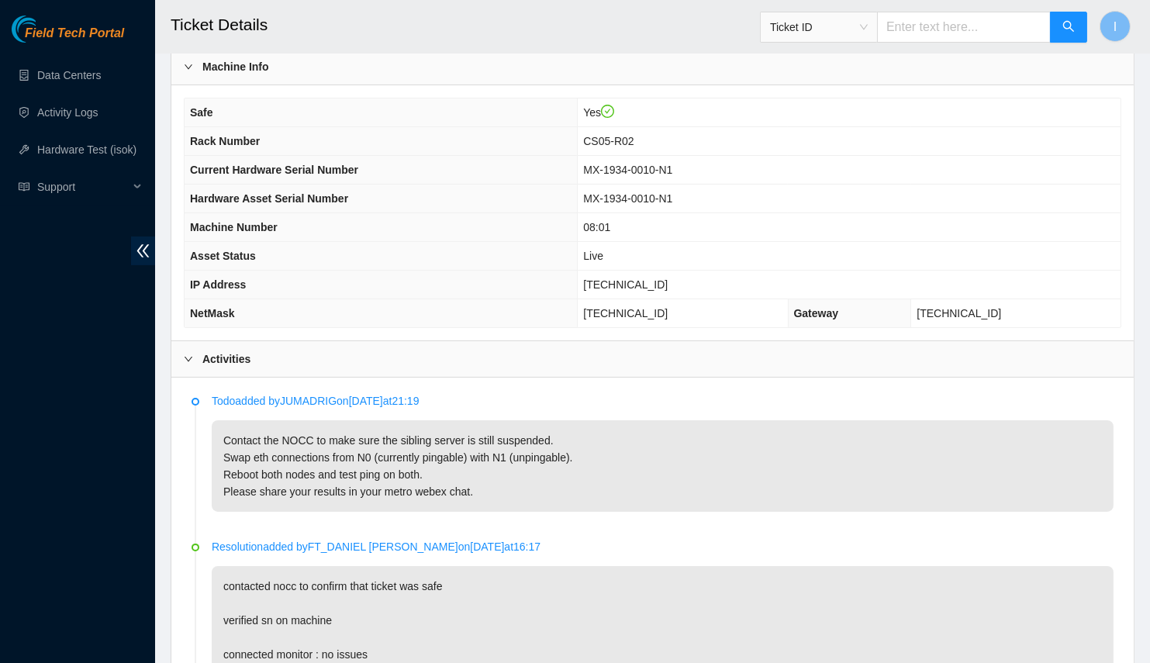
click at [668, 278] on span "[TECHNICAL_ID]" at bounding box center [625, 284] width 85 height 12
copy span "[TECHNICAL_ID]"
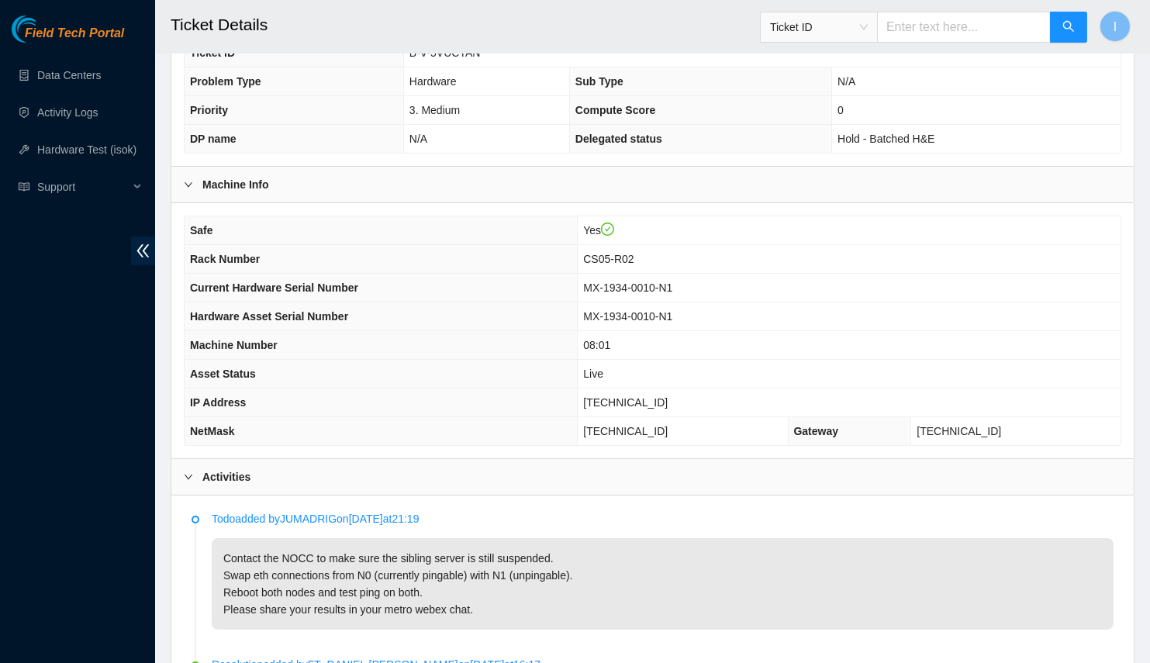
scroll to position [385, 0]
